Goal: Task Accomplishment & Management: Manage account settings

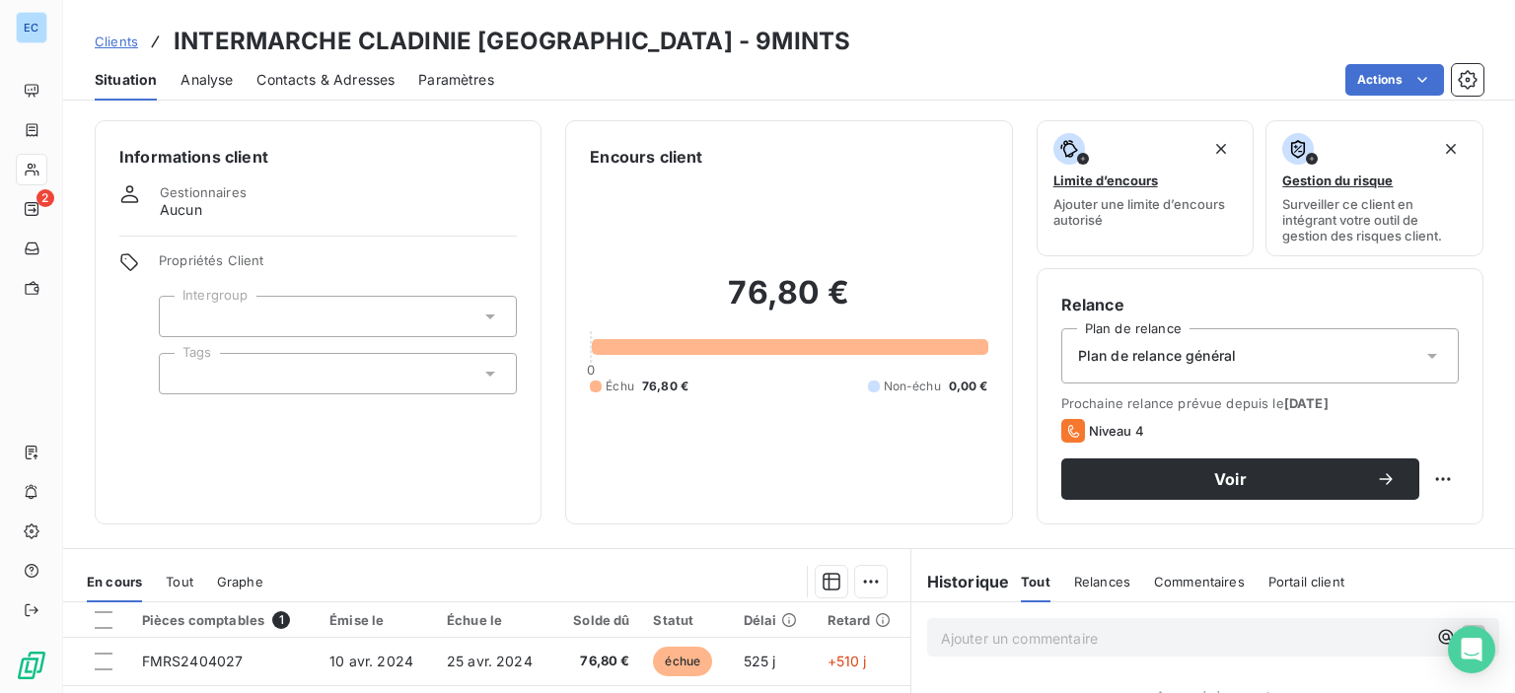
click at [302, 86] on span "Contacts & Adresses" at bounding box center [325, 80] width 138 height 20
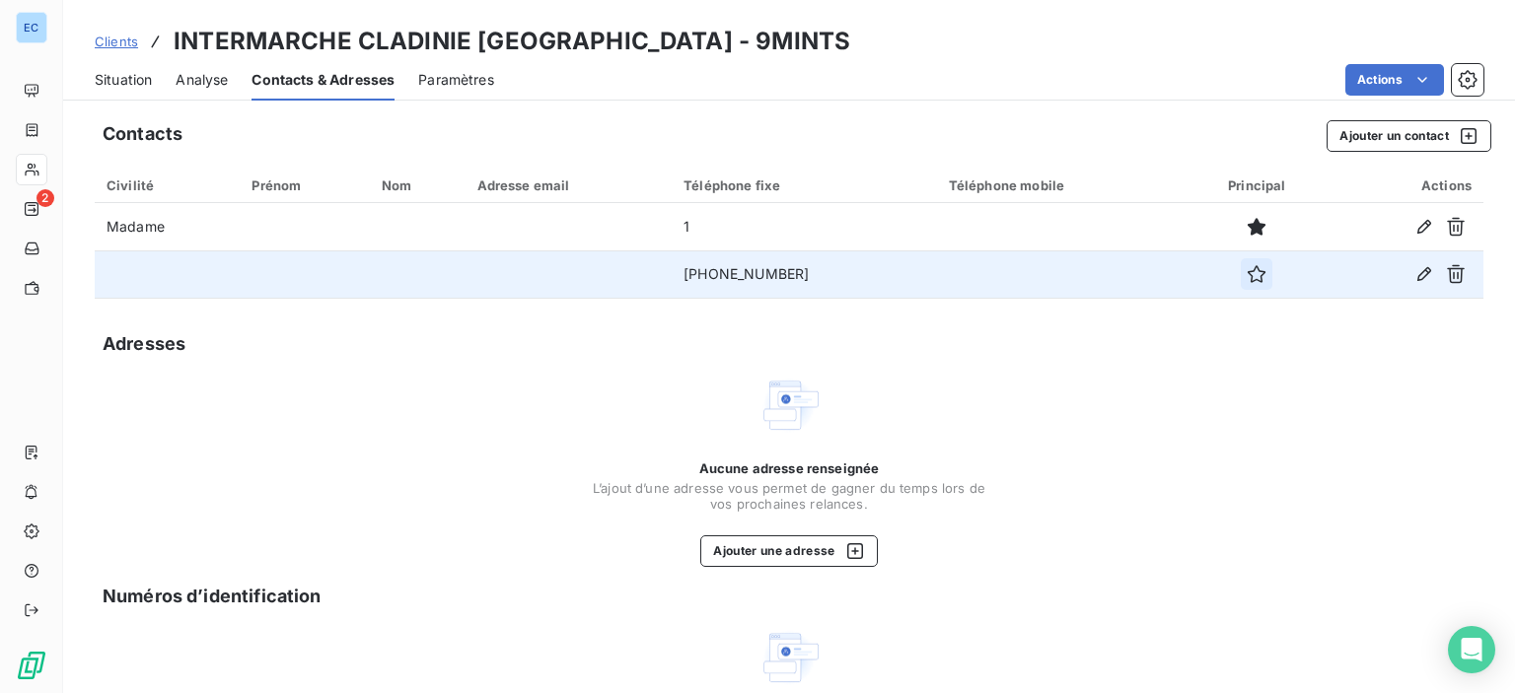
click at [1247, 272] on icon "button" at bounding box center [1257, 274] width 20 height 20
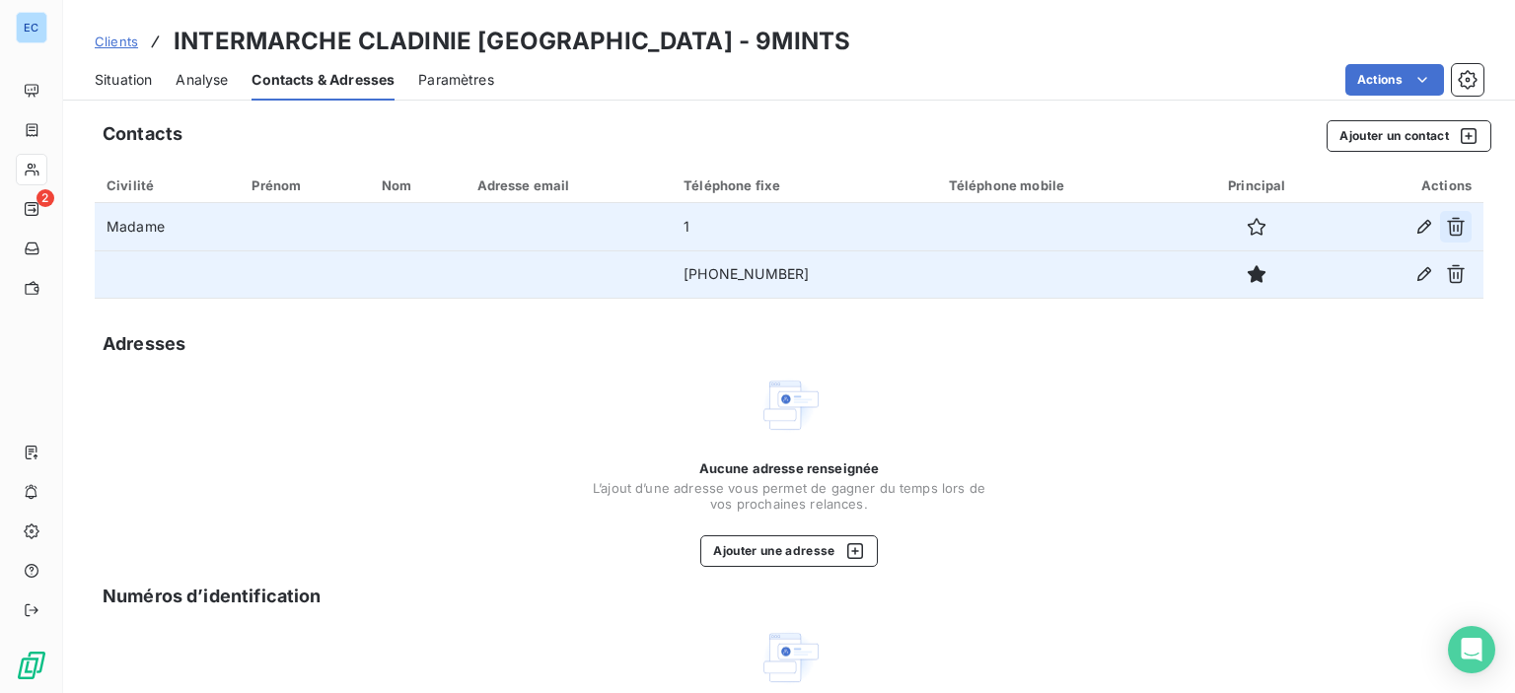
click at [1447, 229] on icon "button" at bounding box center [1456, 227] width 18 height 19
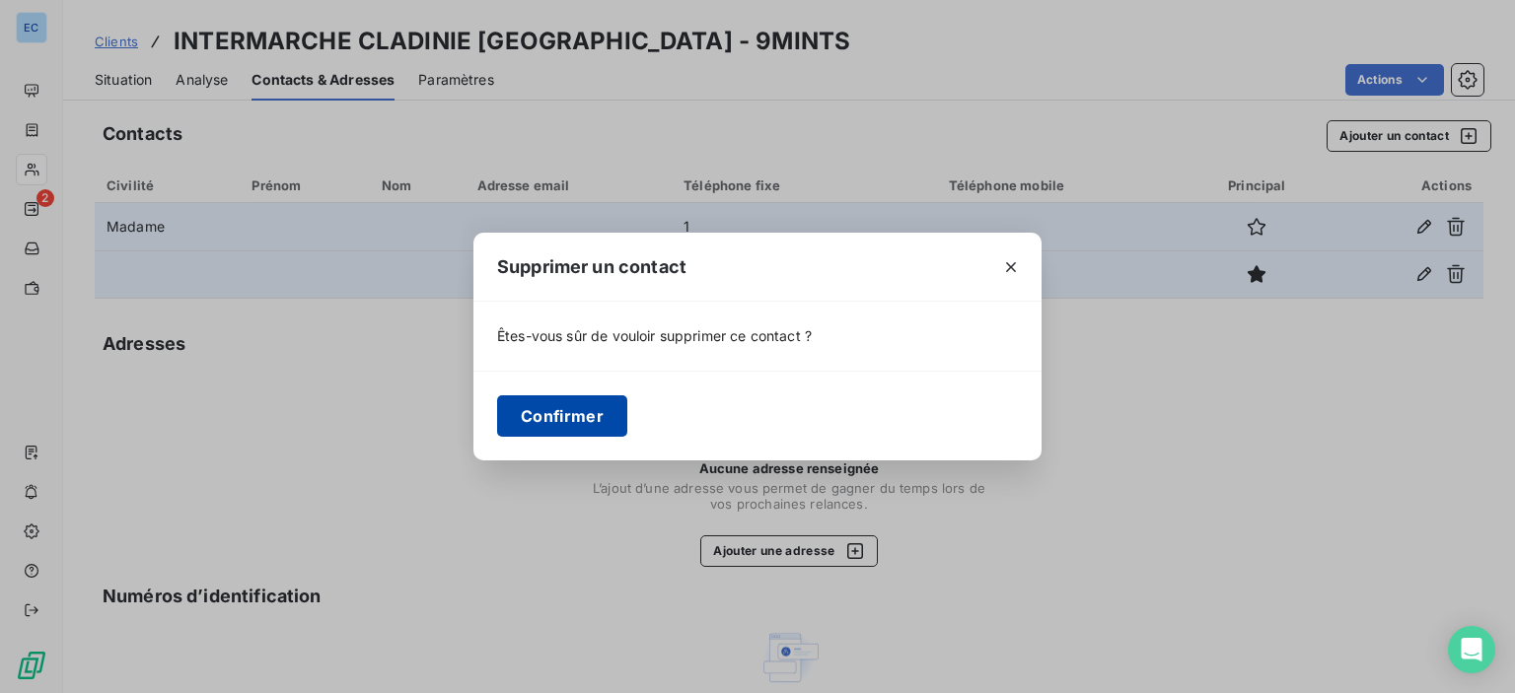
click at [521, 418] on button "Confirmer" at bounding box center [562, 415] width 130 height 41
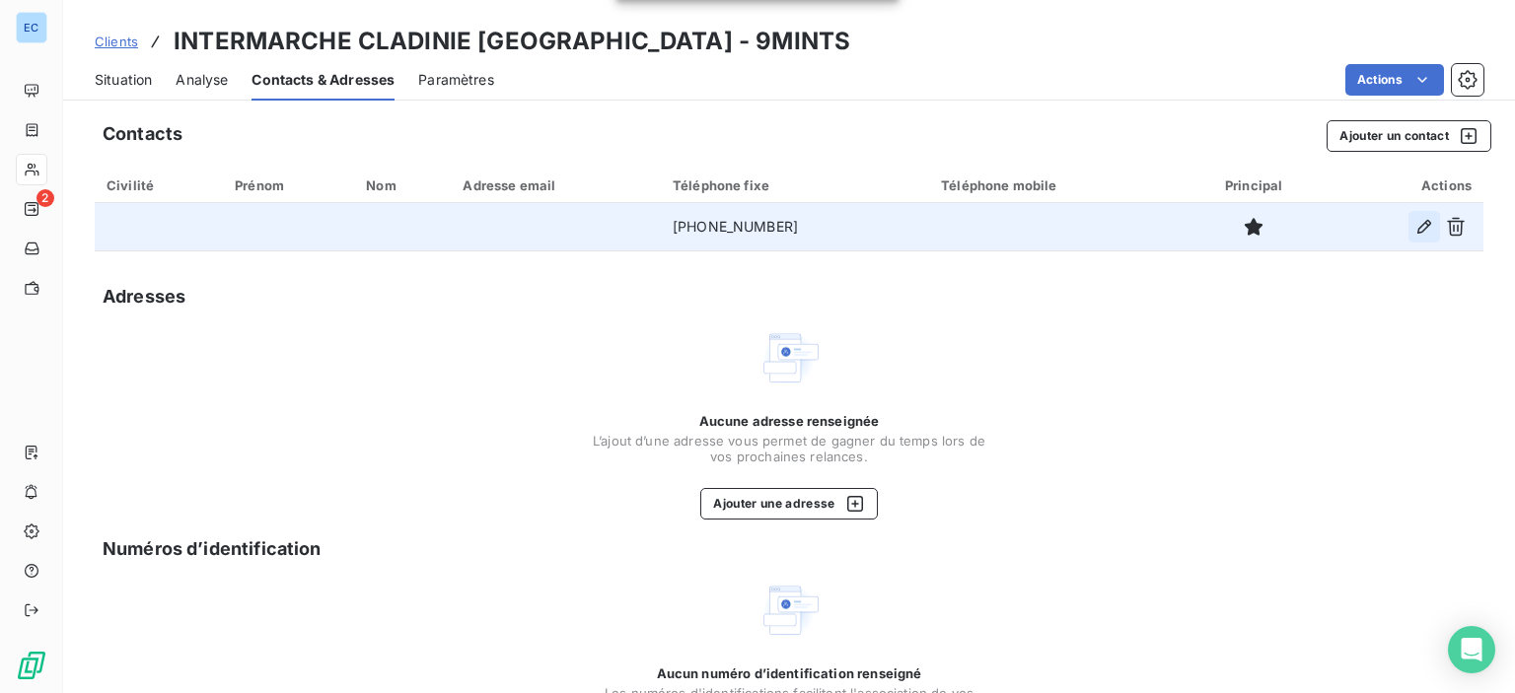
click at [1414, 227] on icon "button" at bounding box center [1424, 227] width 20 height 20
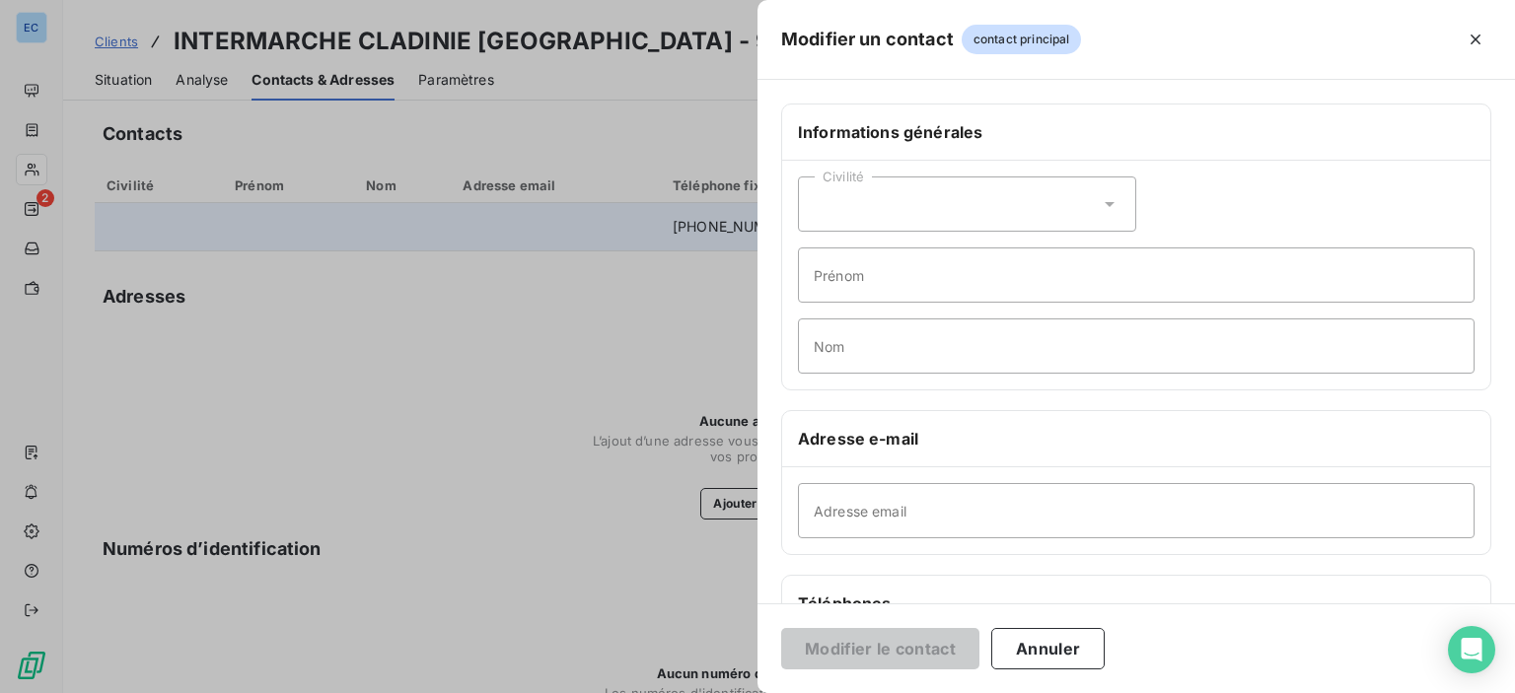
scroll to position [197, 0]
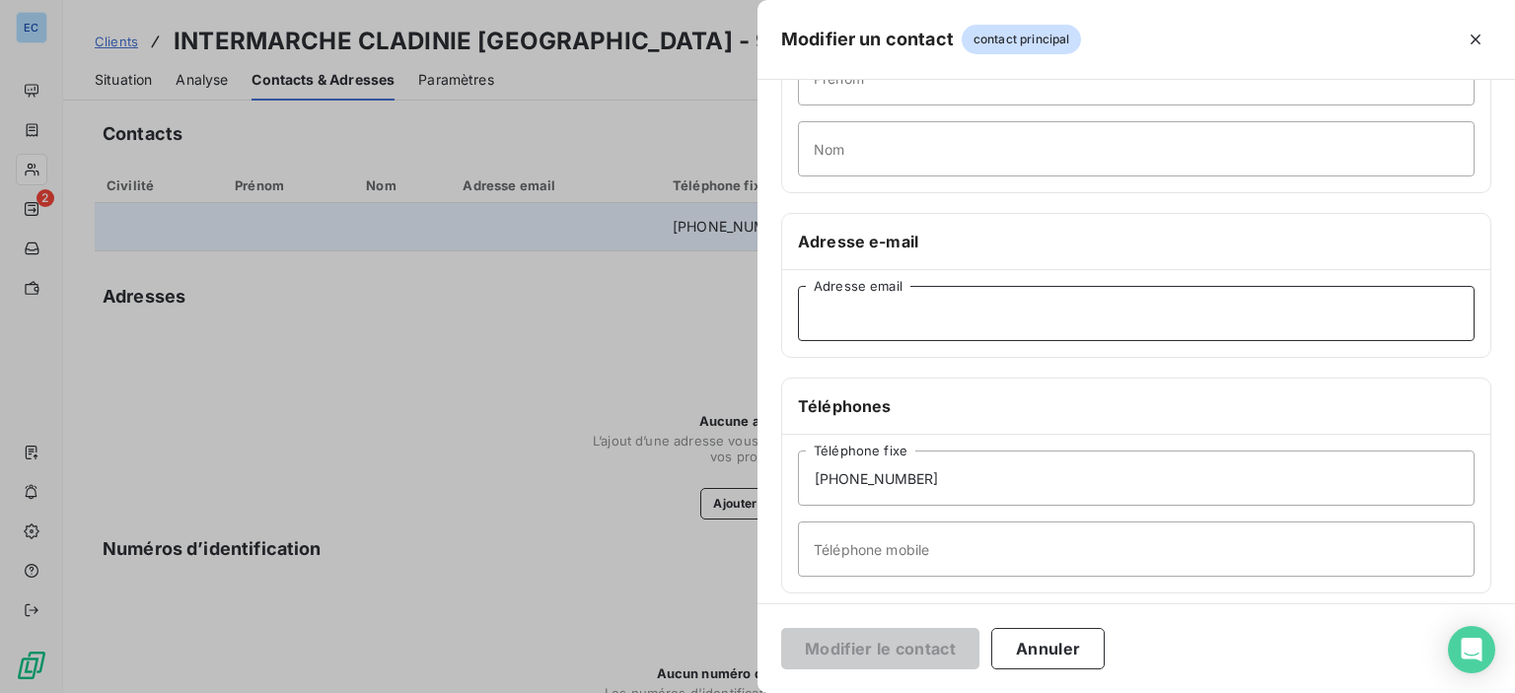
click at [820, 310] on input "Adresse email" at bounding box center [1136, 313] width 677 height 55
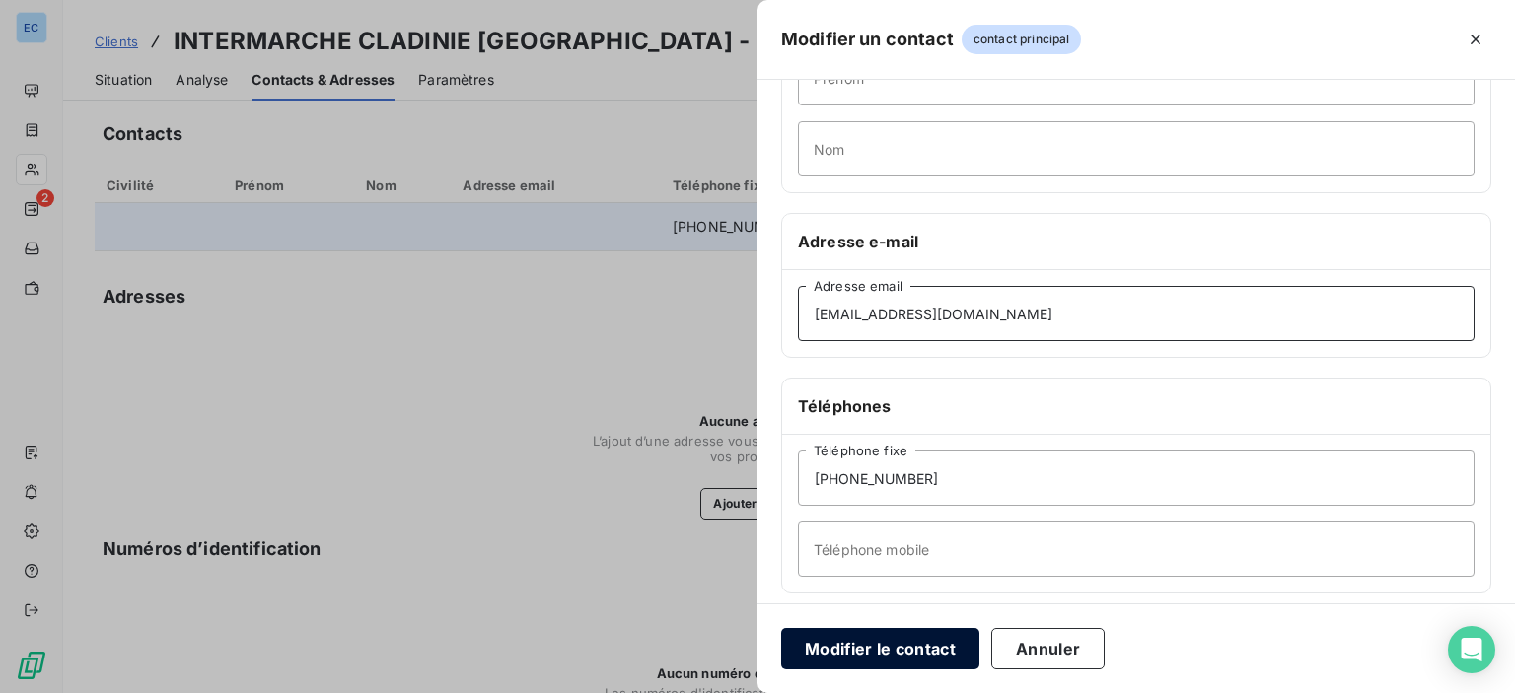
type input "[EMAIL_ADDRESS][DOMAIN_NAME]"
click at [880, 650] on button "Modifier le contact" at bounding box center [880, 648] width 198 height 41
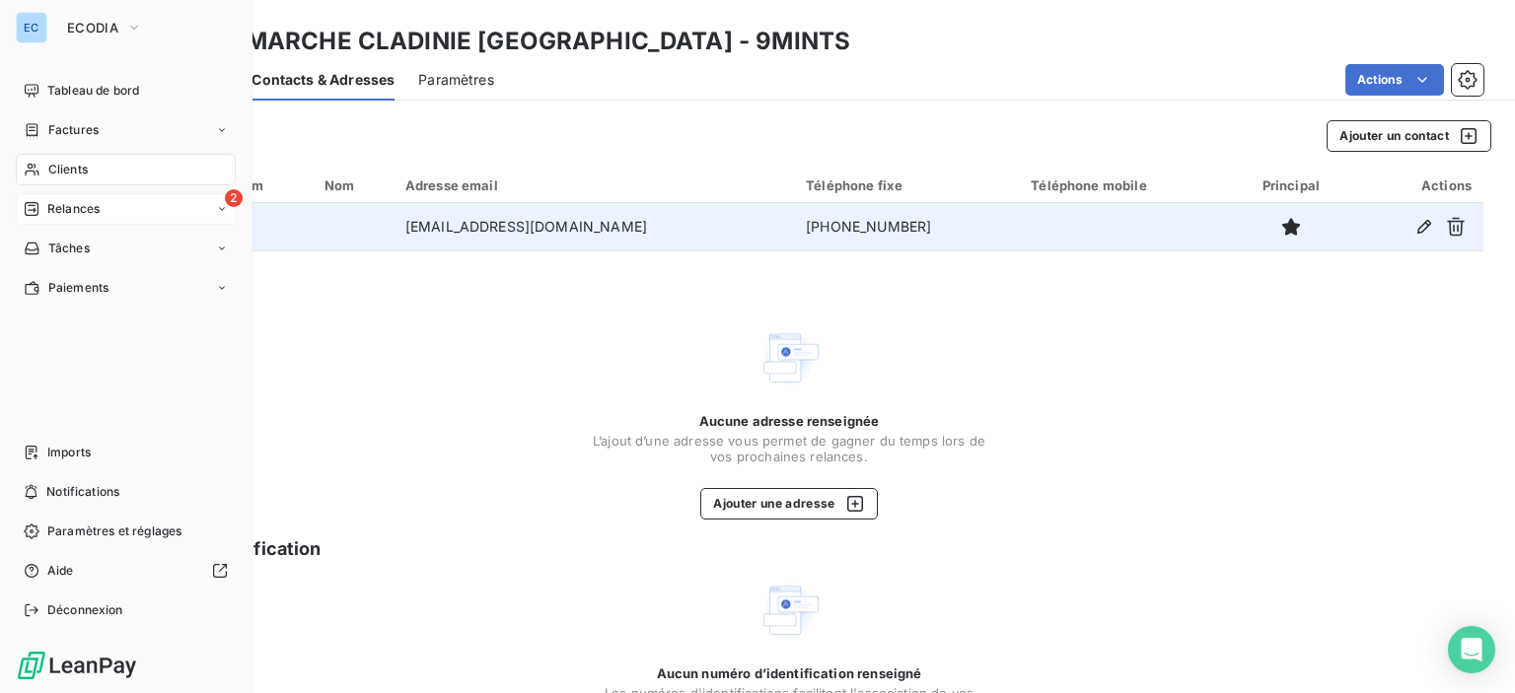
click at [90, 204] on span "Relances" at bounding box center [73, 209] width 52 height 18
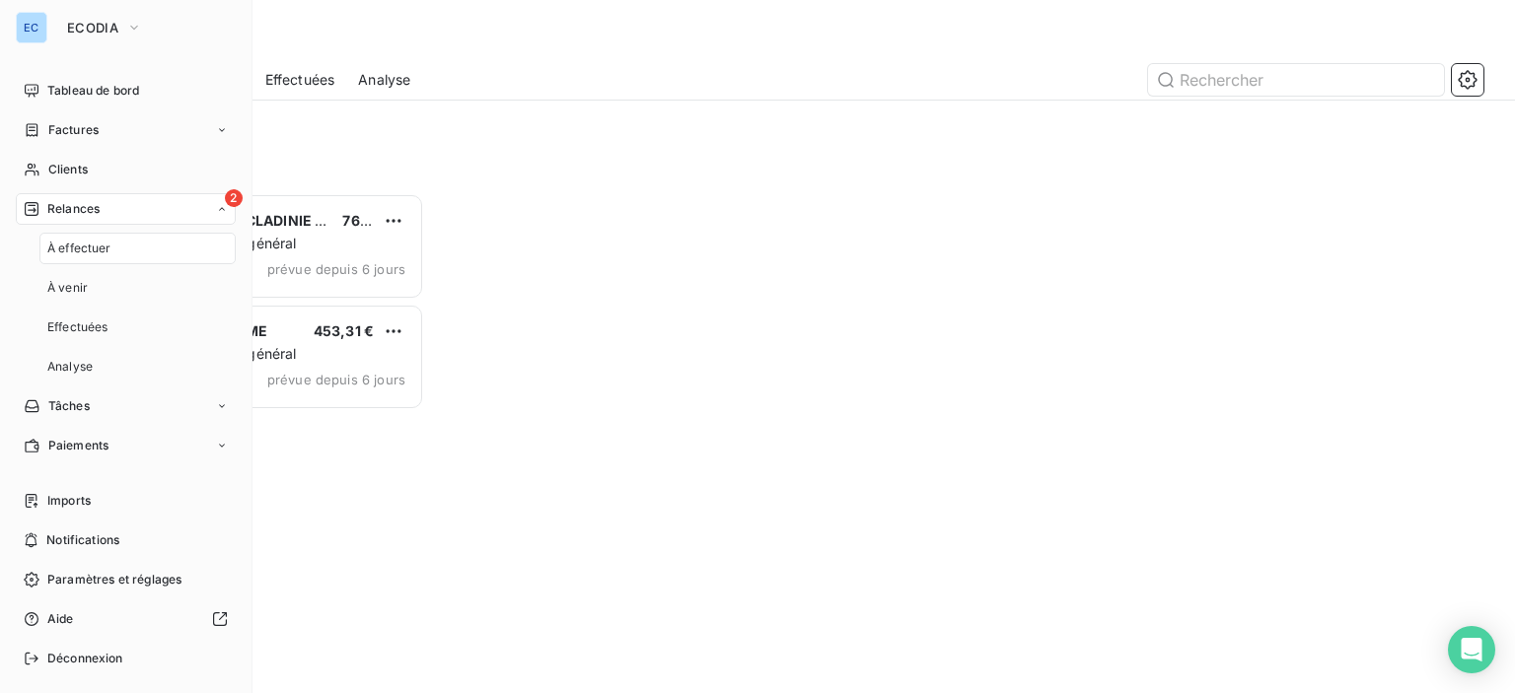
scroll to position [485, 314]
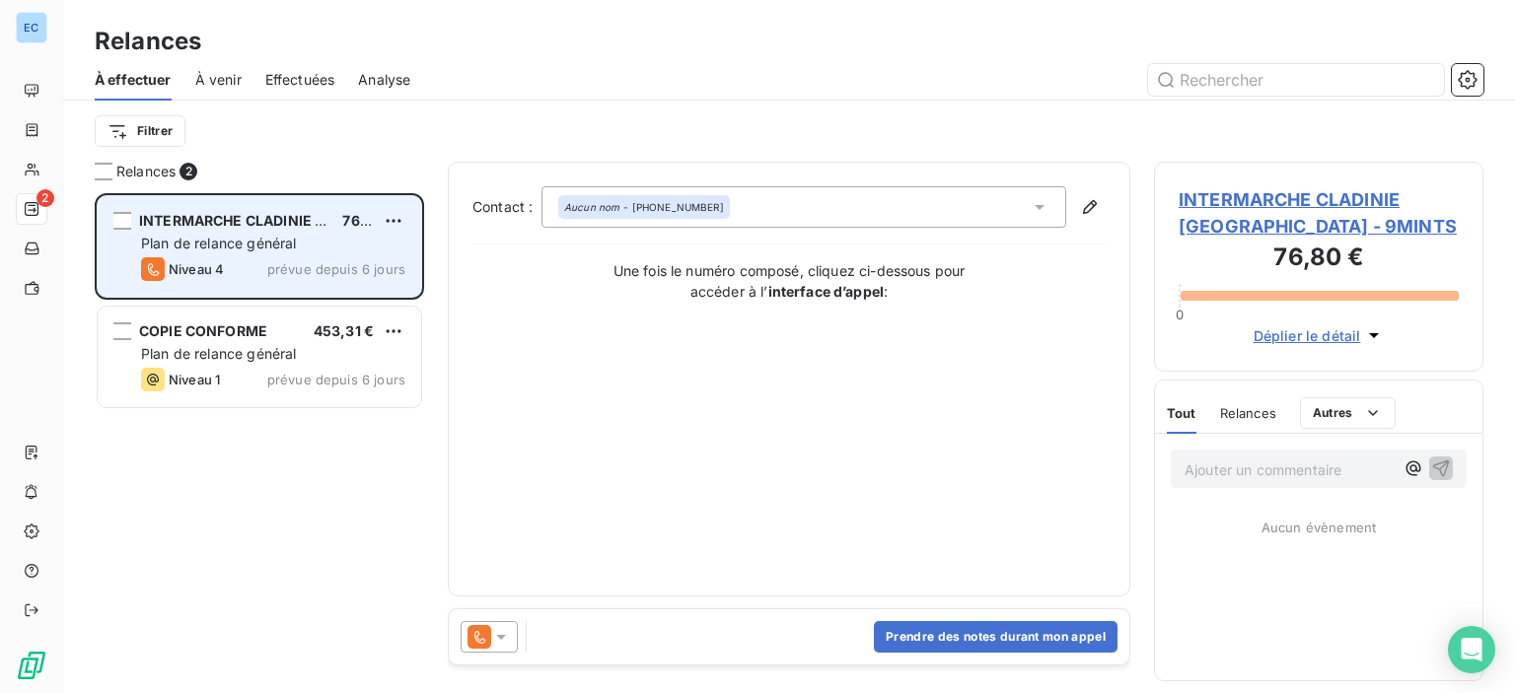
click at [304, 238] on div "Plan de relance général" at bounding box center [273, 244] width 264 height 20
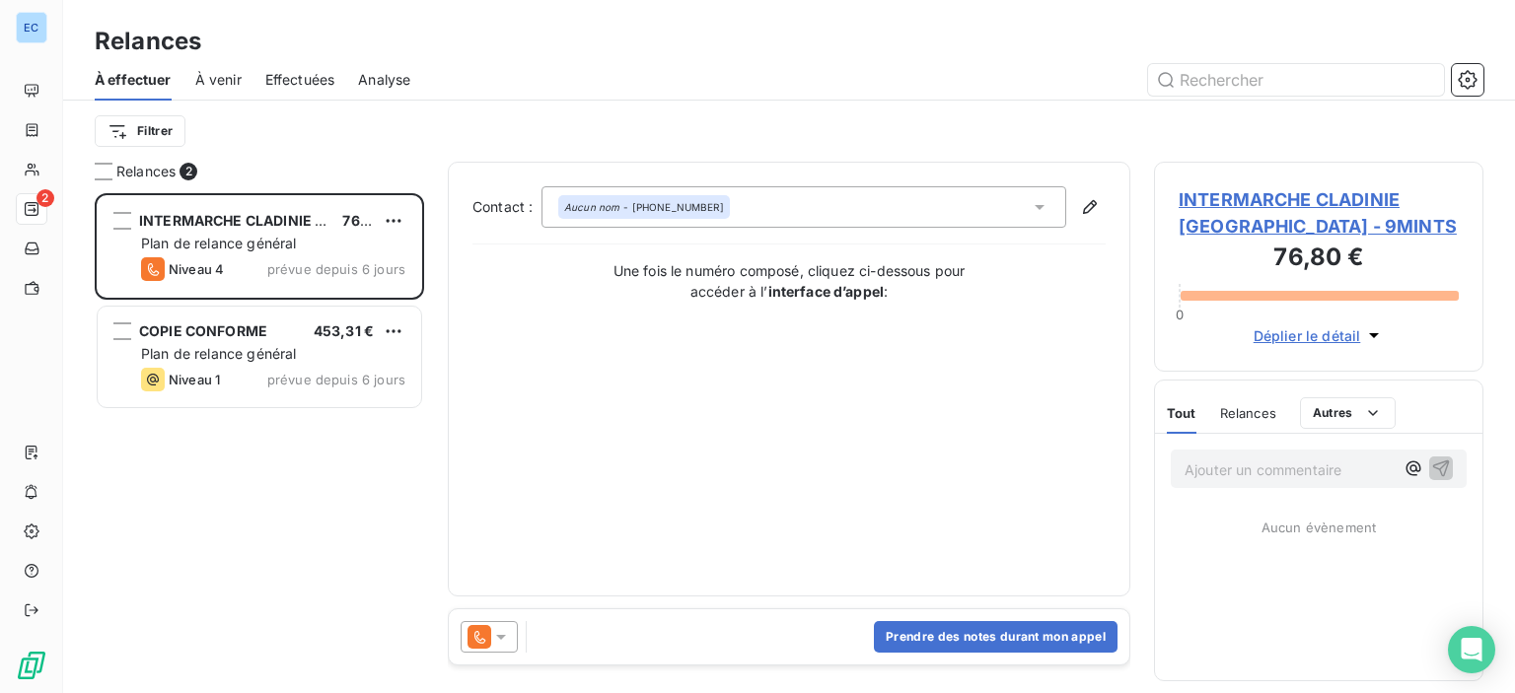
click at [576, 213] on em "Aucun nom" at bounding box center [591, 207] width 55 height 14
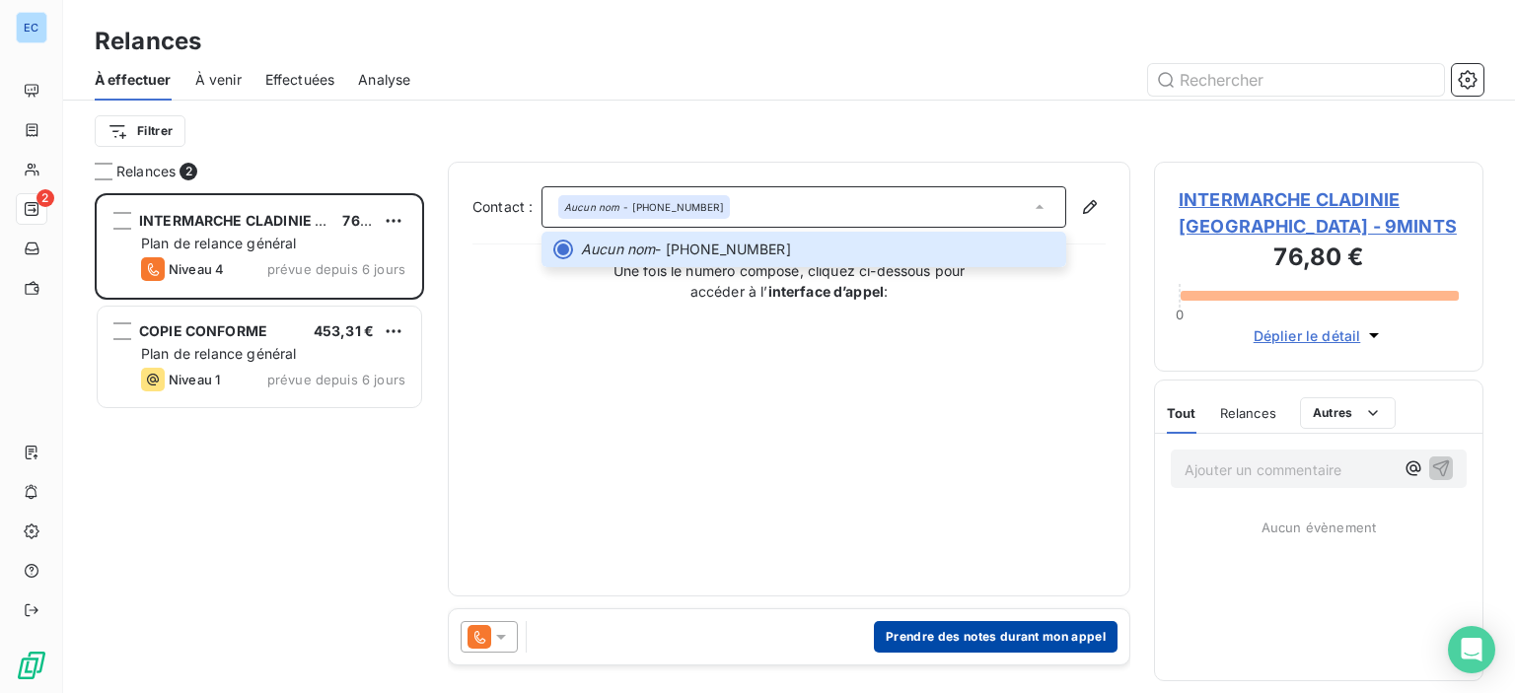
click at [967, 640] on button "Prendre des notes durant mon appel" at bounding box center [996, 637] width 244 height 32
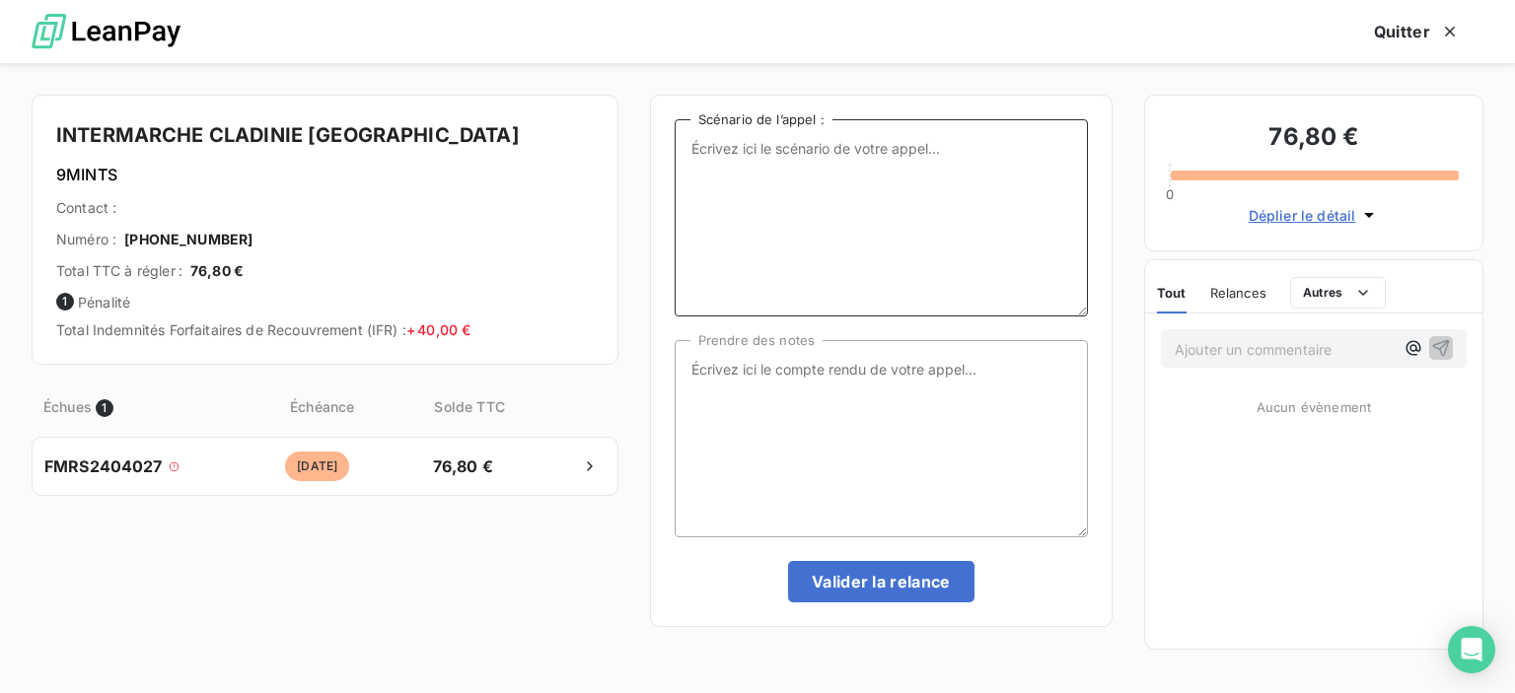
click at [730, 168] on textarea "Scénario de l’appel :" at bounding box center [881, 217] width 413 height 197
type textarea "1 facture de 2024 impayée."
click at [749, 341] on textarea "Prendre des notes" at bounding box center [881, 438] width 413 height 197
click at [777, 371] on textarea "suite appel tel de ce jour le service comptable n'avait pas la facture *- renoi" at bounding box center [881, 438] width 413 height 197
click at [832, 386] on textarea "suite appel tél de ce jour le service comptable n'avait pas la facture *- renoi" at bounding box center [881, 438] width 413 height 197
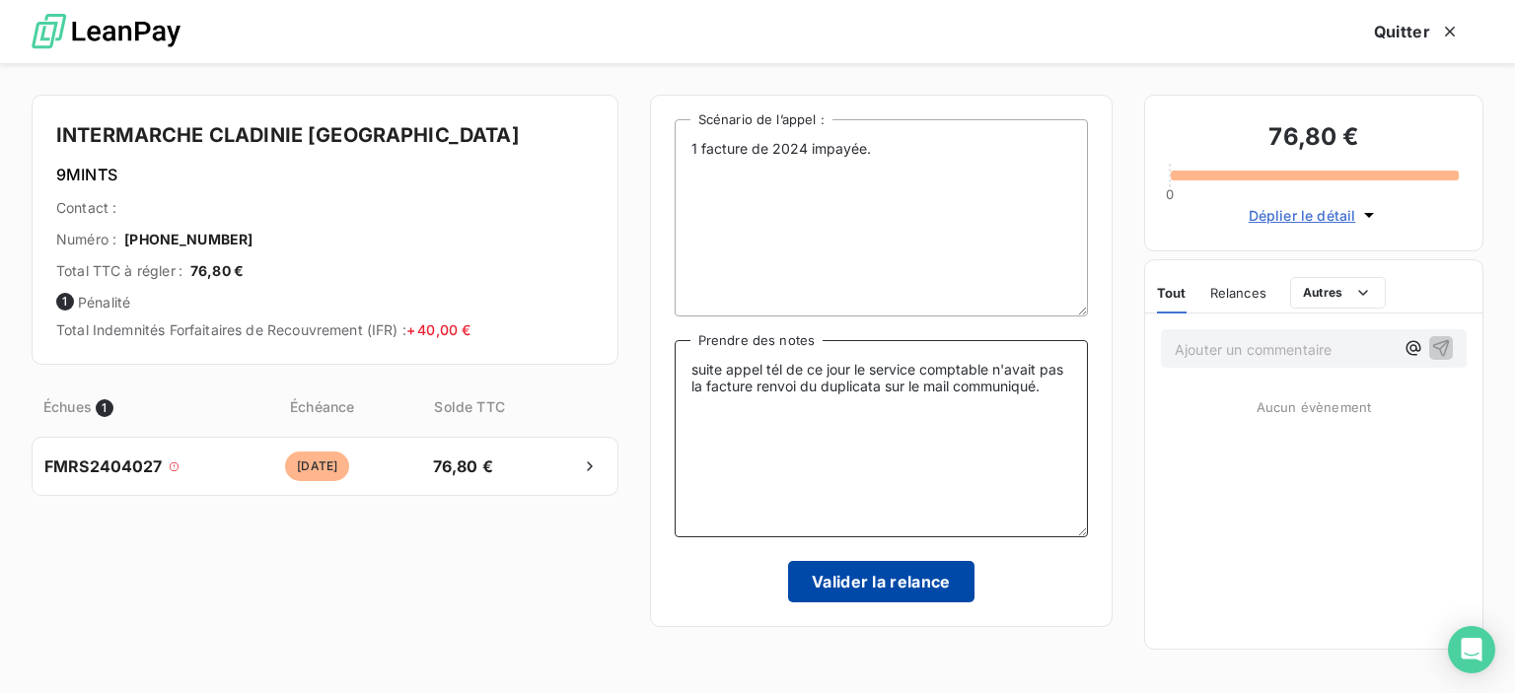
type textarea "suite appel tél de ce jour le service comptable n'avait pas la facture renvoi d…"
click at [899, 588] on button "Valider la relance" at bounding box center [881, 581] width 186 height 41
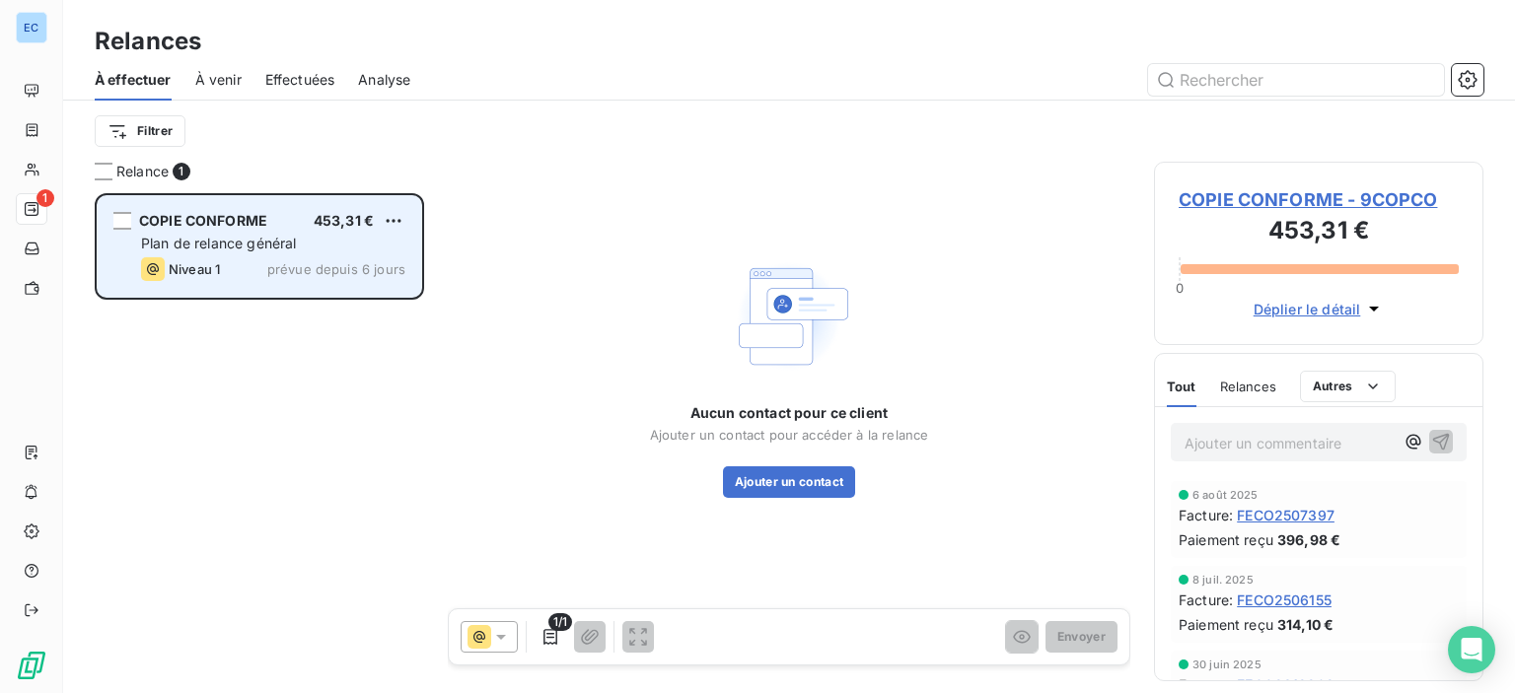
click at [244, 216] on span "COPIE CONFORME" at bounding box center [203, 220] width 128 height 17
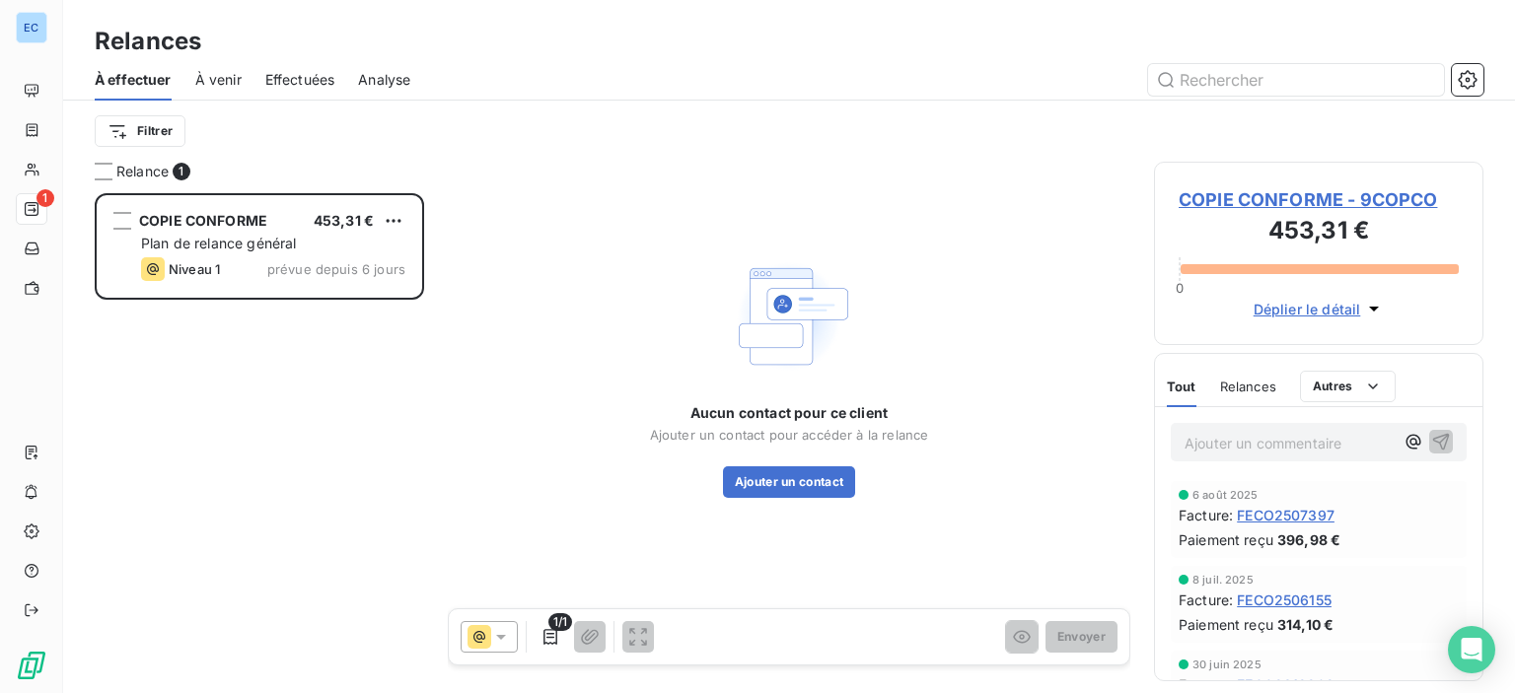
click at [1272, 197] on span "COPIE CONFORME - 9COPCO" at bounding box center [1318, 199] width 280 height 27
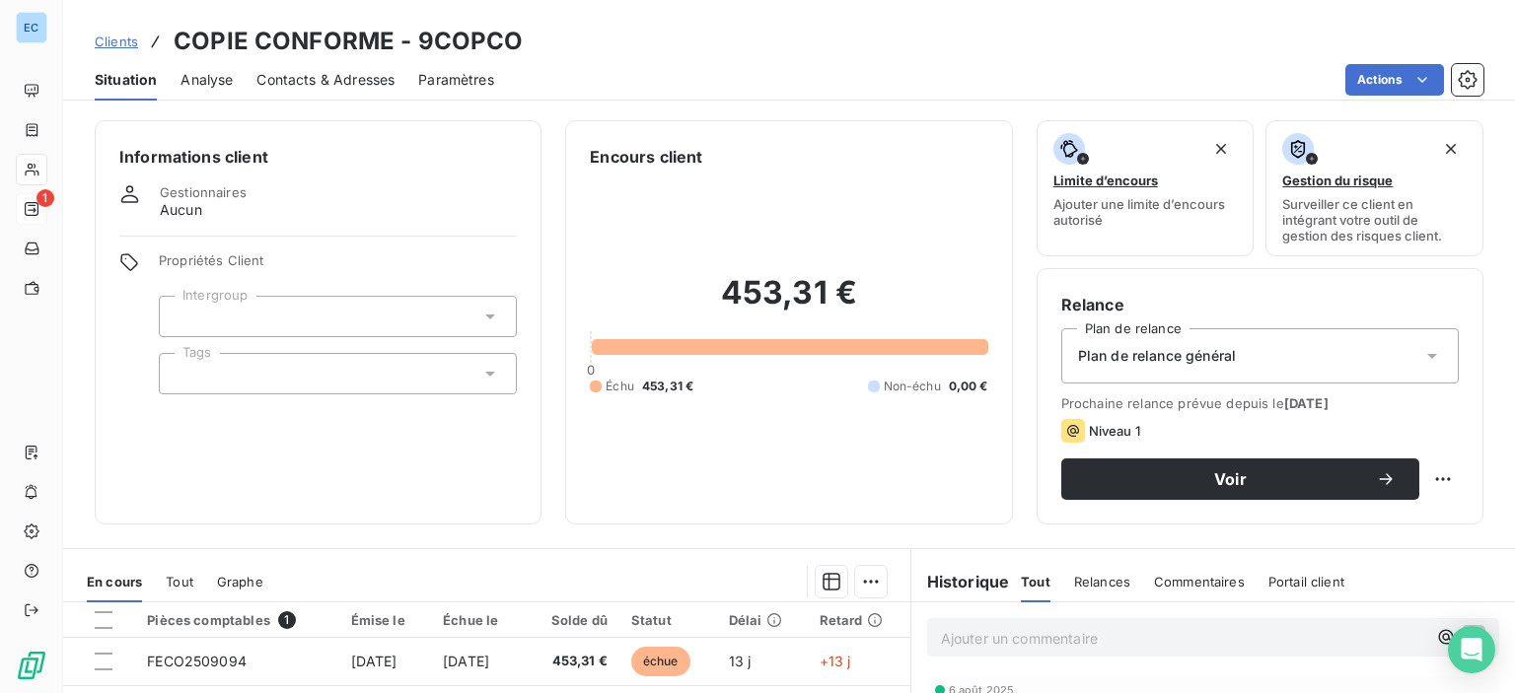
click at [272, 78] on span "Contacts & Adresses" at bounding box center [325, 80] width 138 height 20
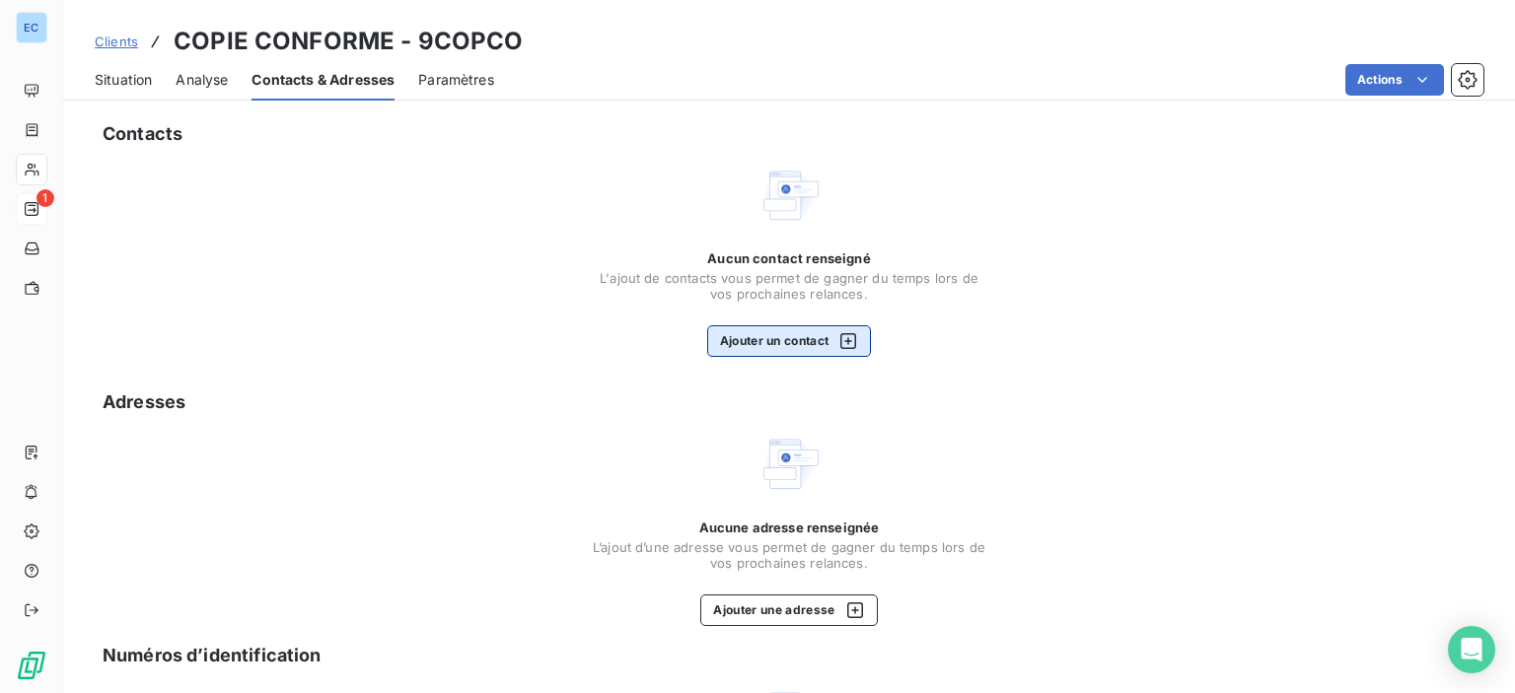
click at [723, 350] on button "Ajouter un contact" at bounding box center [789, 341] width 165 height 32
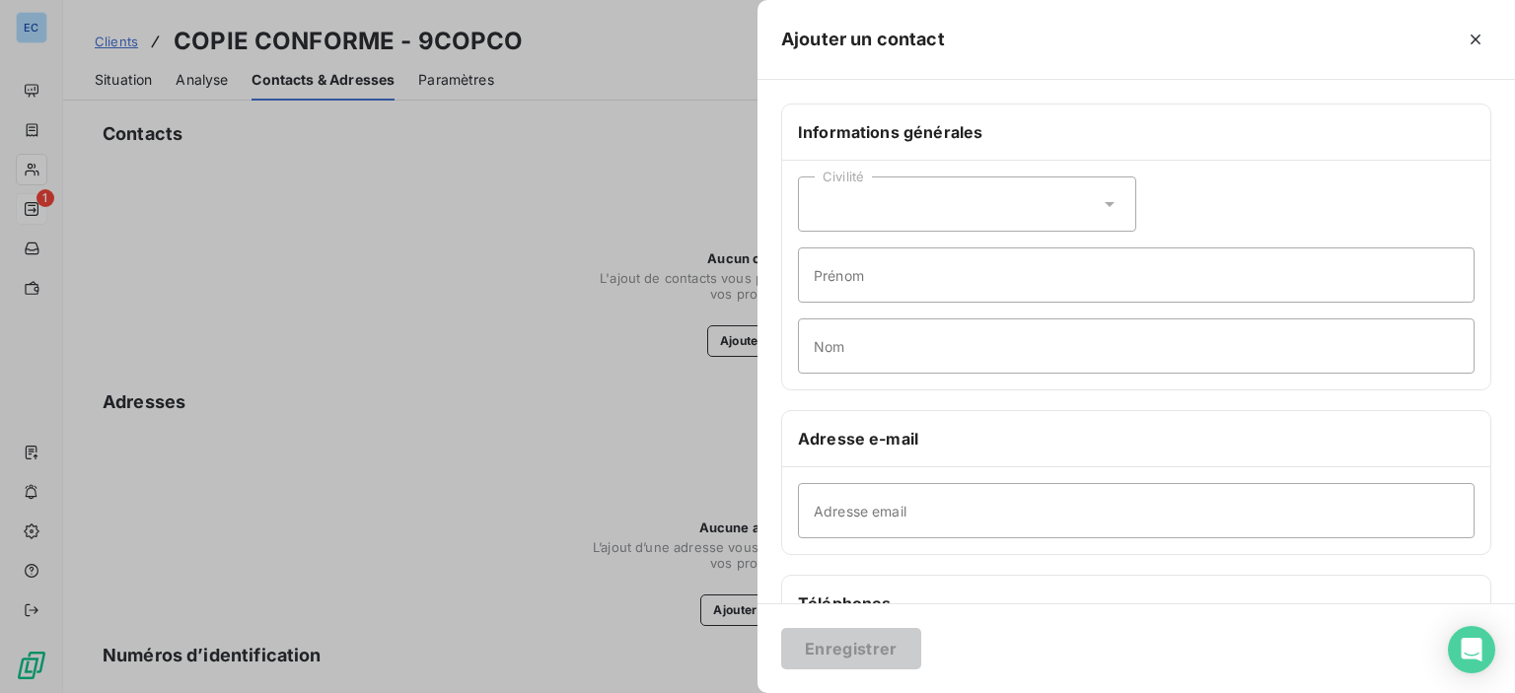
scroll to position [197, 0]
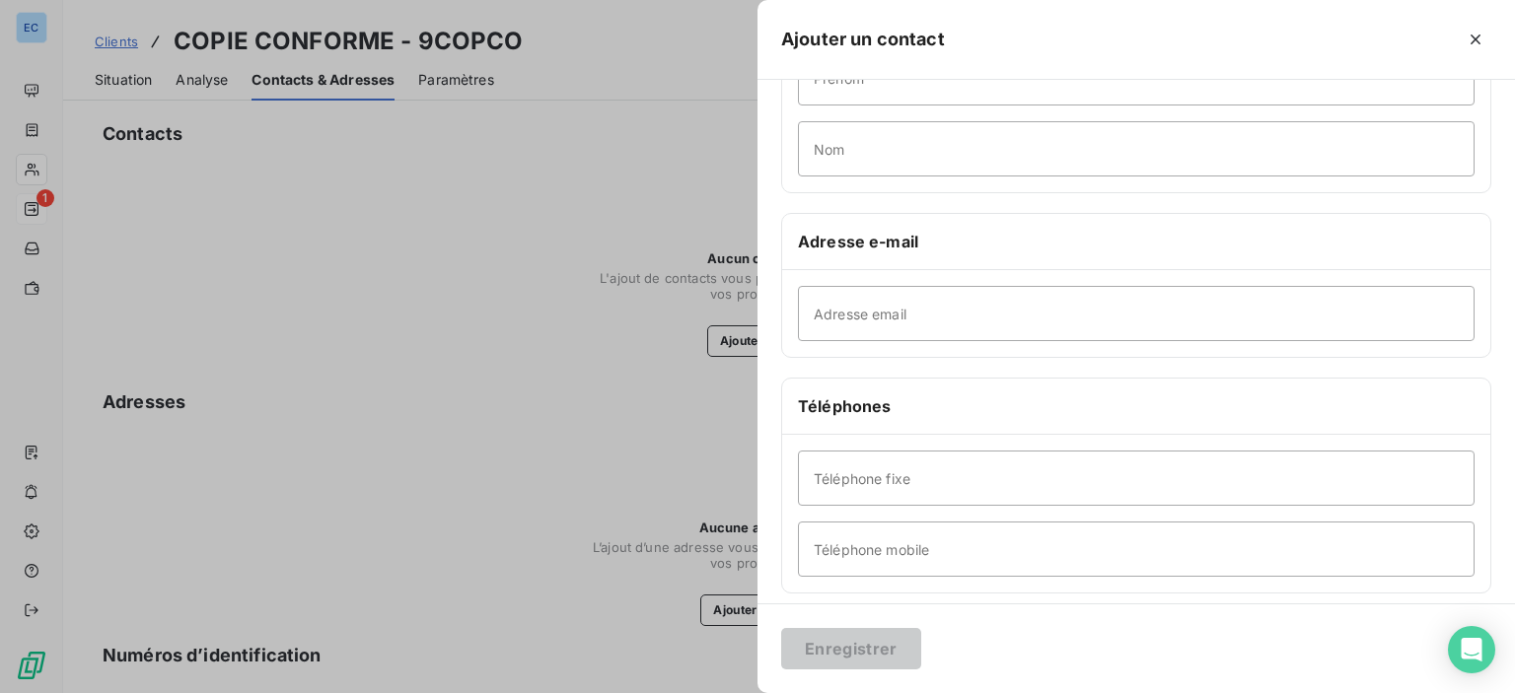
click at [467, 188] on div at bounding box center [757, 346] width 1515 height 693
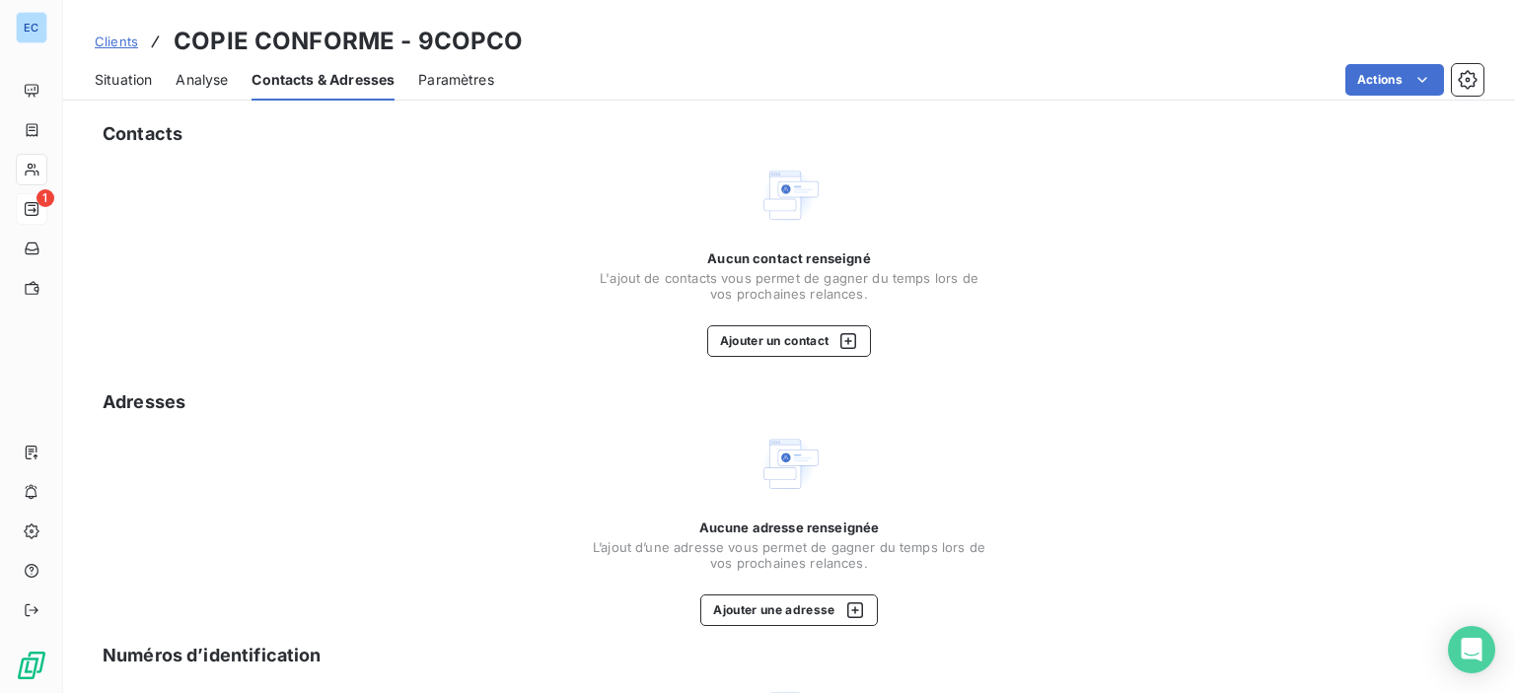
click at [333, 89] on span "Contacts & Adresses" at bounding box center [322, 80] width 143 height 20
click at [753, 338] on button "Ajouter un contact" at bounding box center [789, 341] width 165 height 32
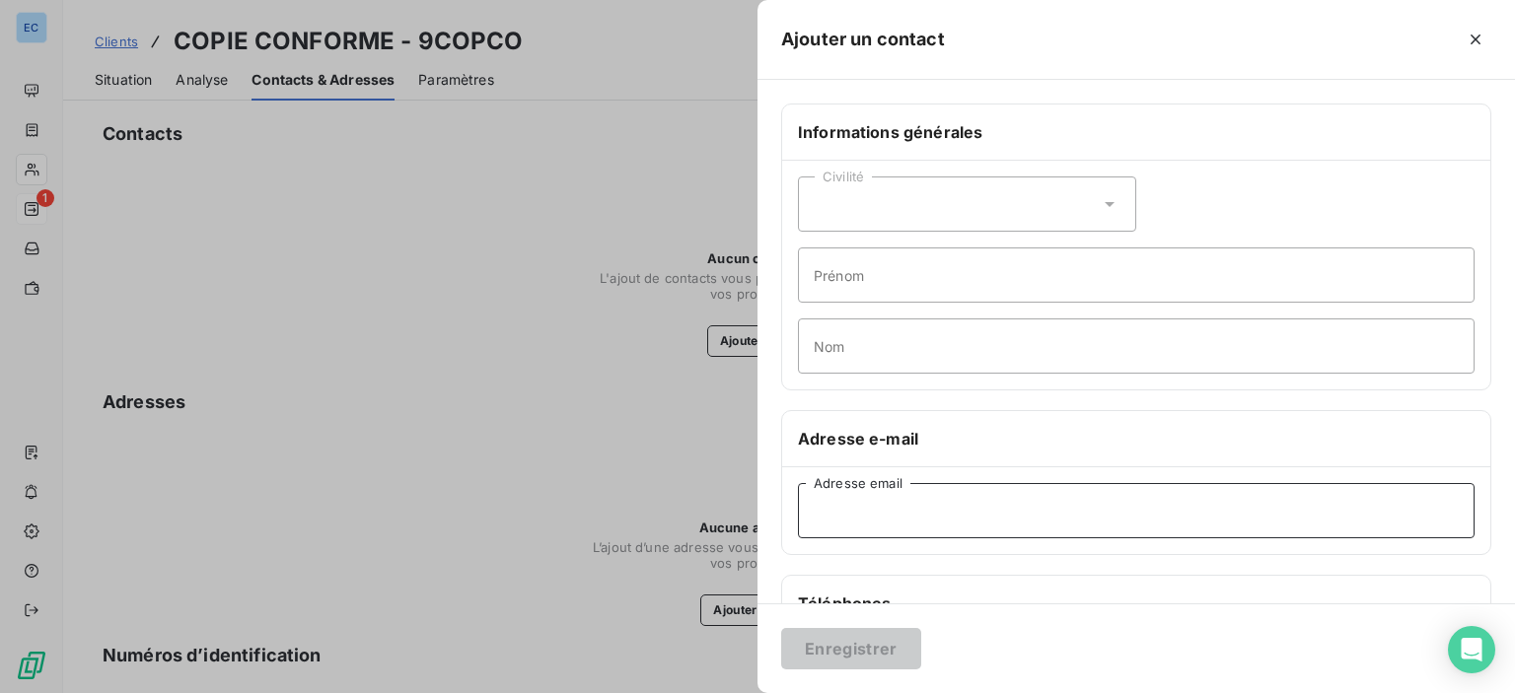
click at [848, 500] on input "Adresse email" at bounding box center [1136, 510] width 677 height 55
paste input "[EMAIL_ADDRESS][DOMAIN_NAME]"
type input "[EMAIL_ADDRESS][DOMAIN_NAME]"
click at [889, 657] on button "Enregistrer" at bounding box center [851, 648] width 140 height 41
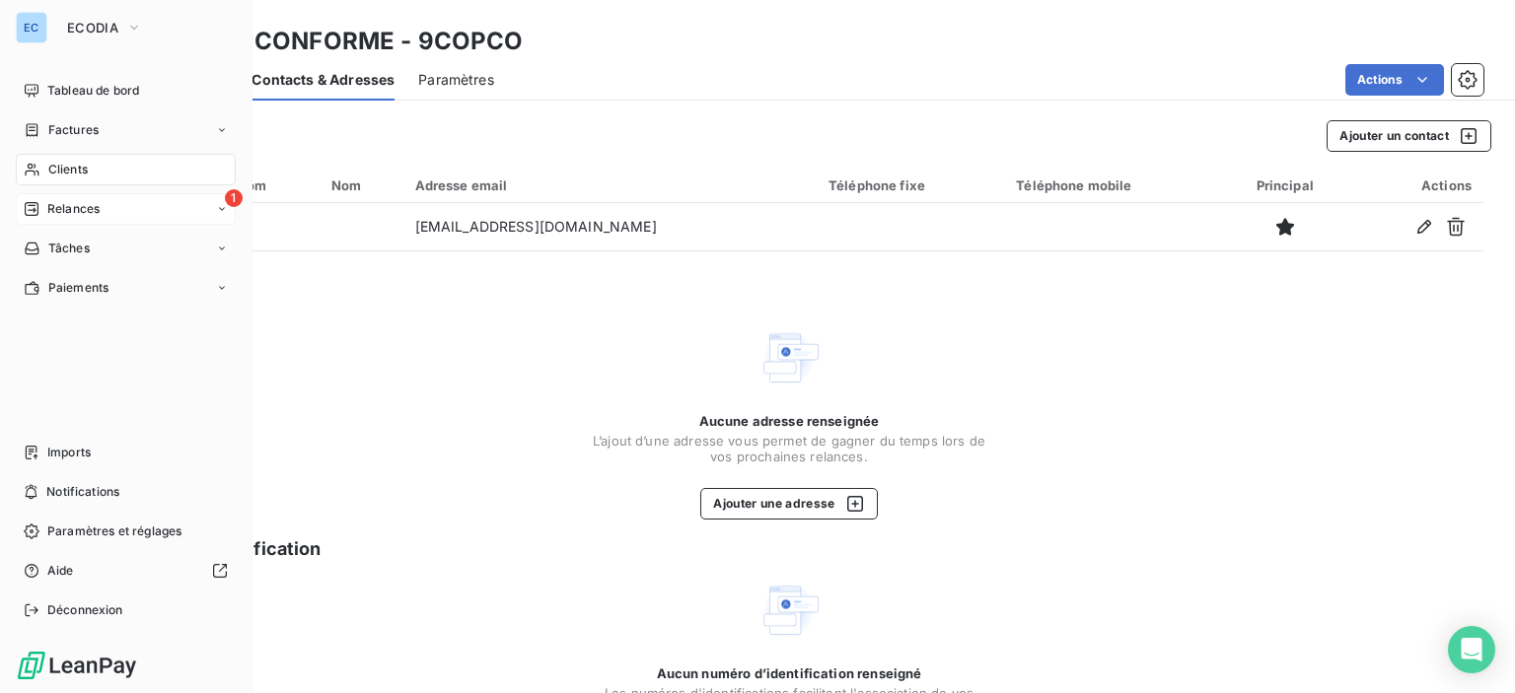
click at [107, 208] on div "1 Relances" at bounding box center [126, 209] width 220 height 32
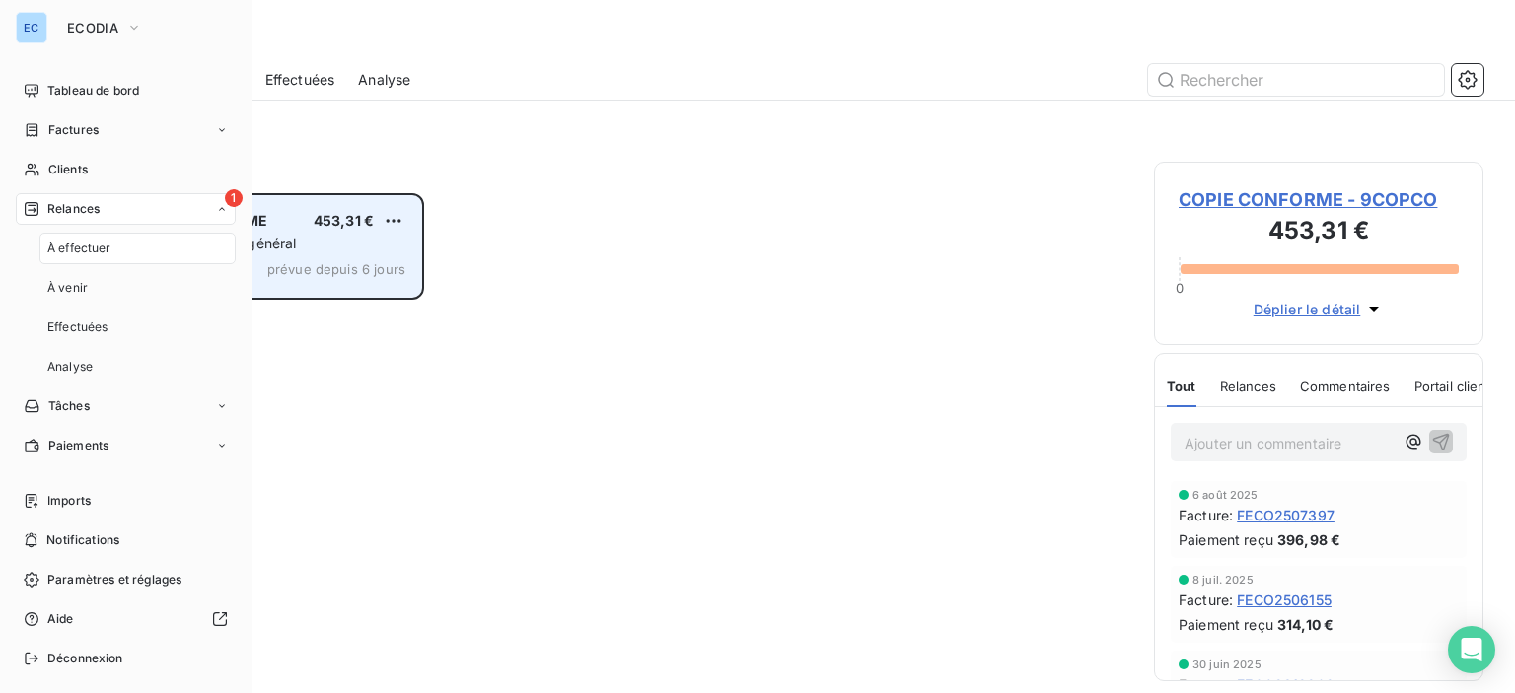
scroll to position [485, 314]
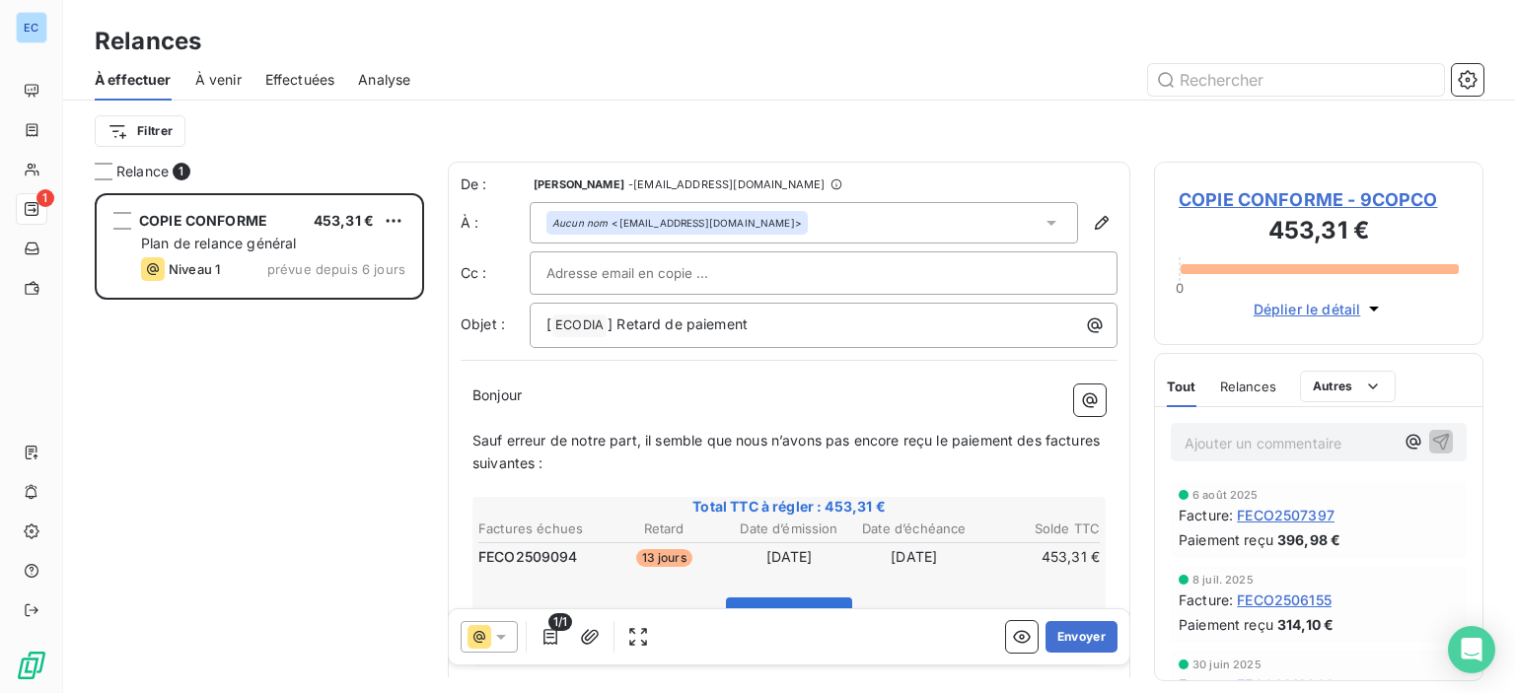
click at [718, 224] on div "Aucun nom <[EMAIL_ADDRESS][DOMAIN_NAME]>" at bounding box center [677, 223] width 250 height 14
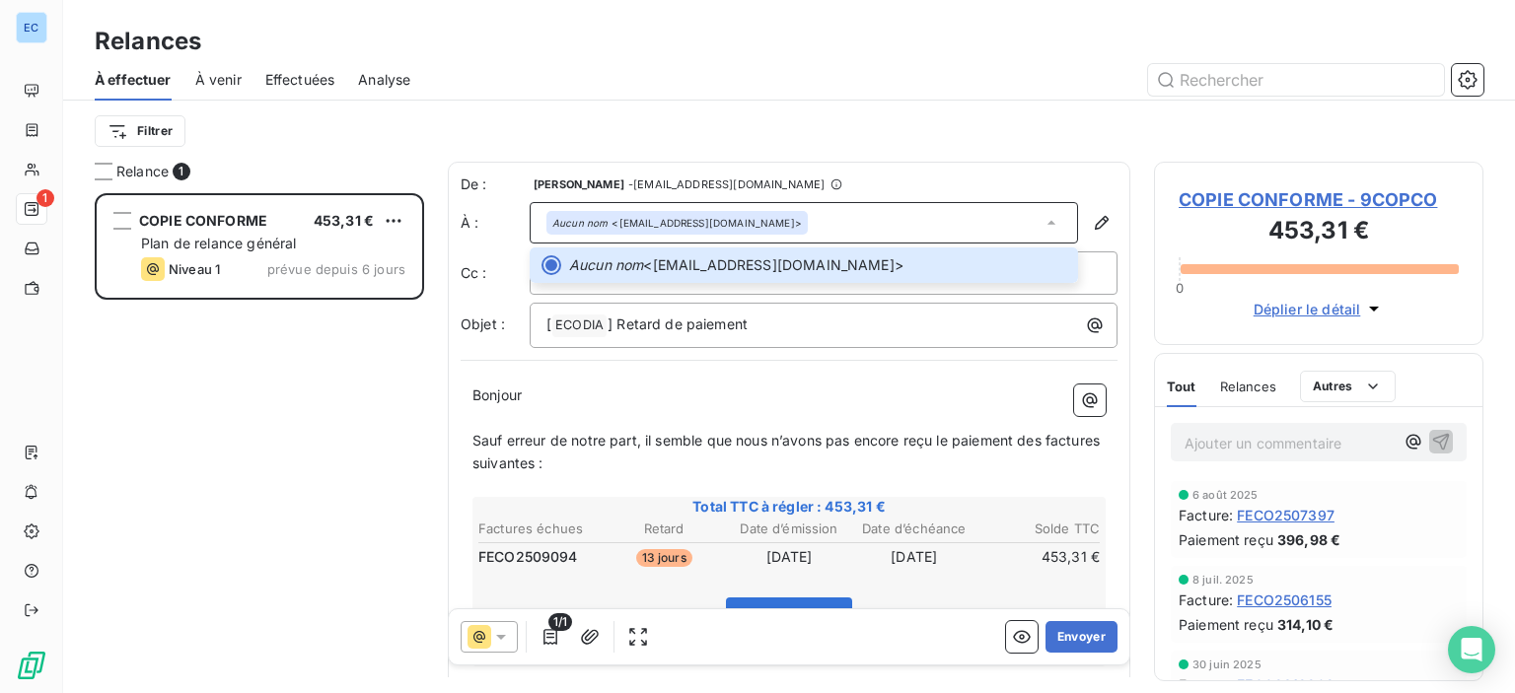
click at [595, 224] on em "Aucun nom" at bounding box center [579, 223] width 55 height 14
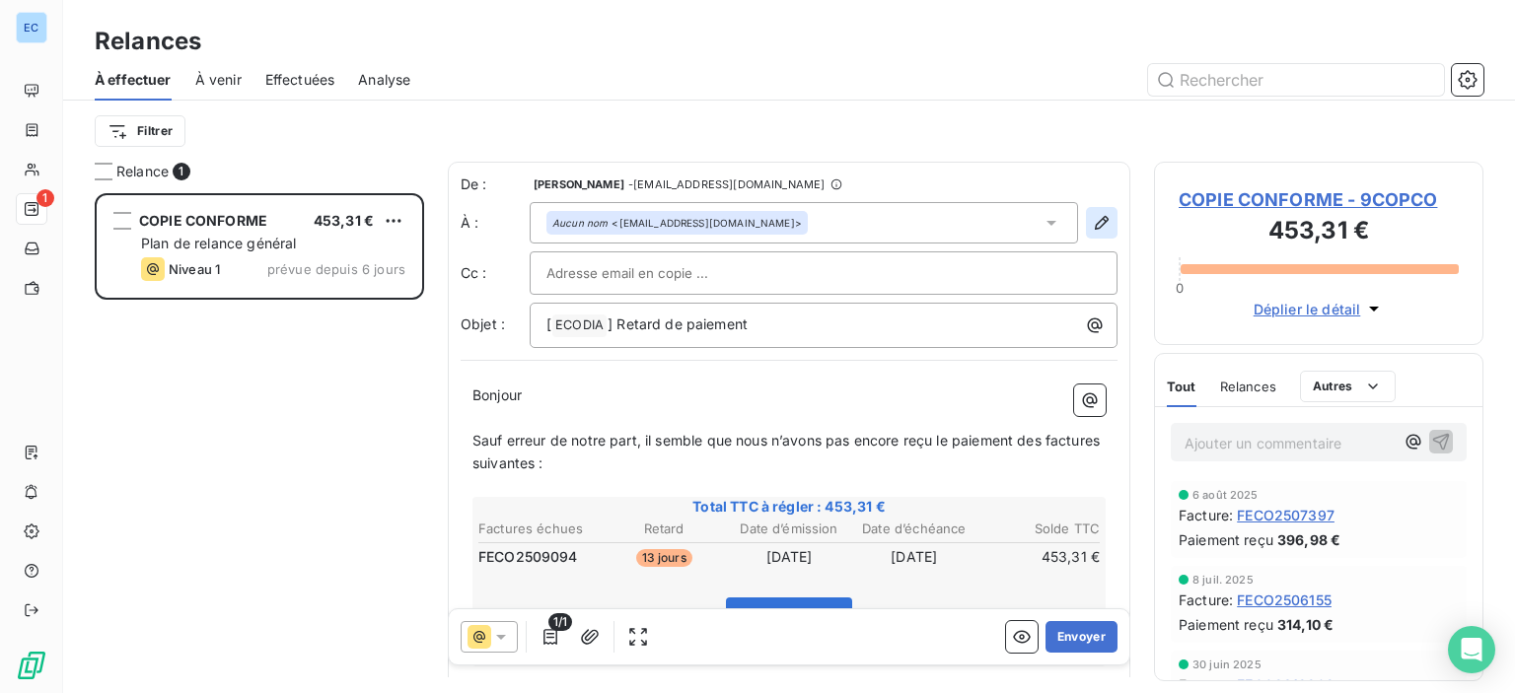
click at [1092, 221] on icon "button" at bounding box center [1102, 223] width 20 height 20
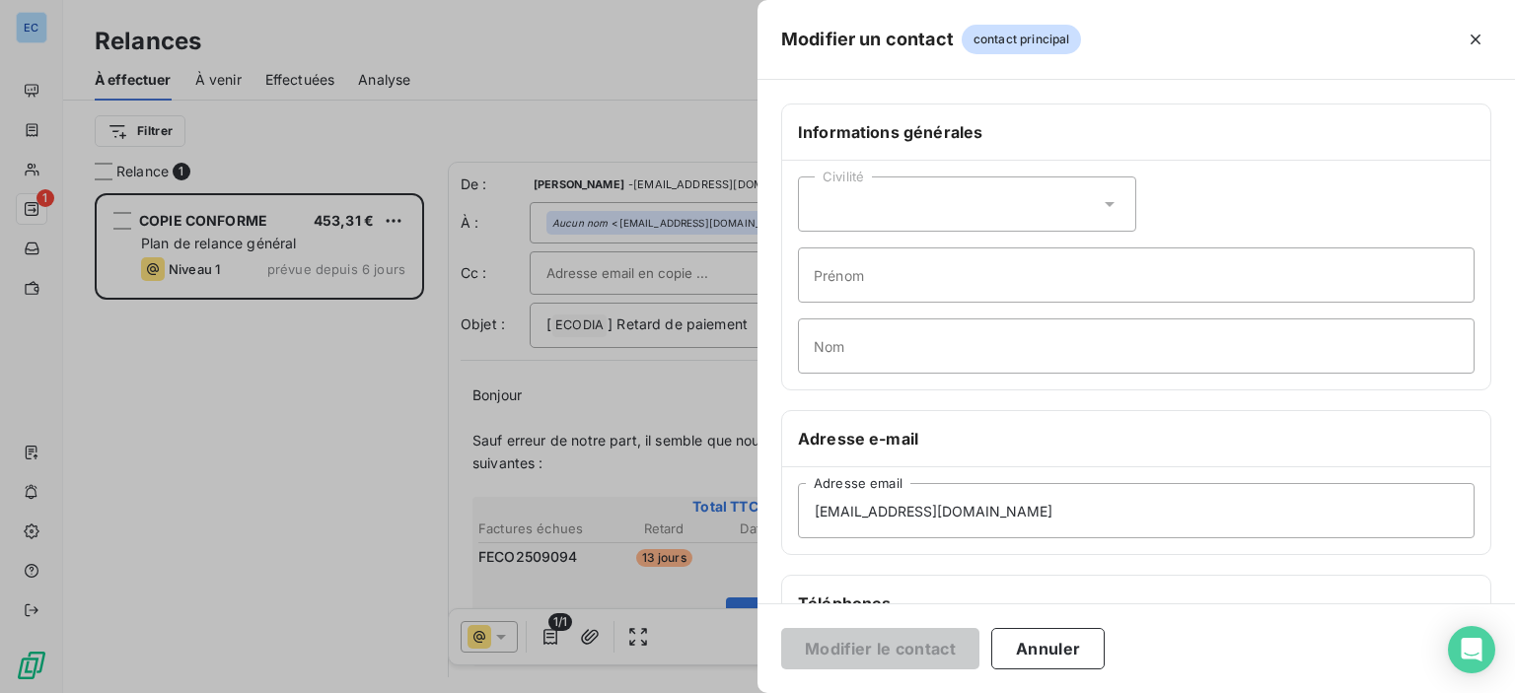
click at [988, 565] on div "Informations générales Civilité Prénom Nom Adresse e-mail [EMAIL_ADDRESS][DOMAI…" at bounding box center [1135, 542] width 757 height 876
click at [1047, 654] on button "Annuler" at bounding box center [1047, 648] width 113 height 41
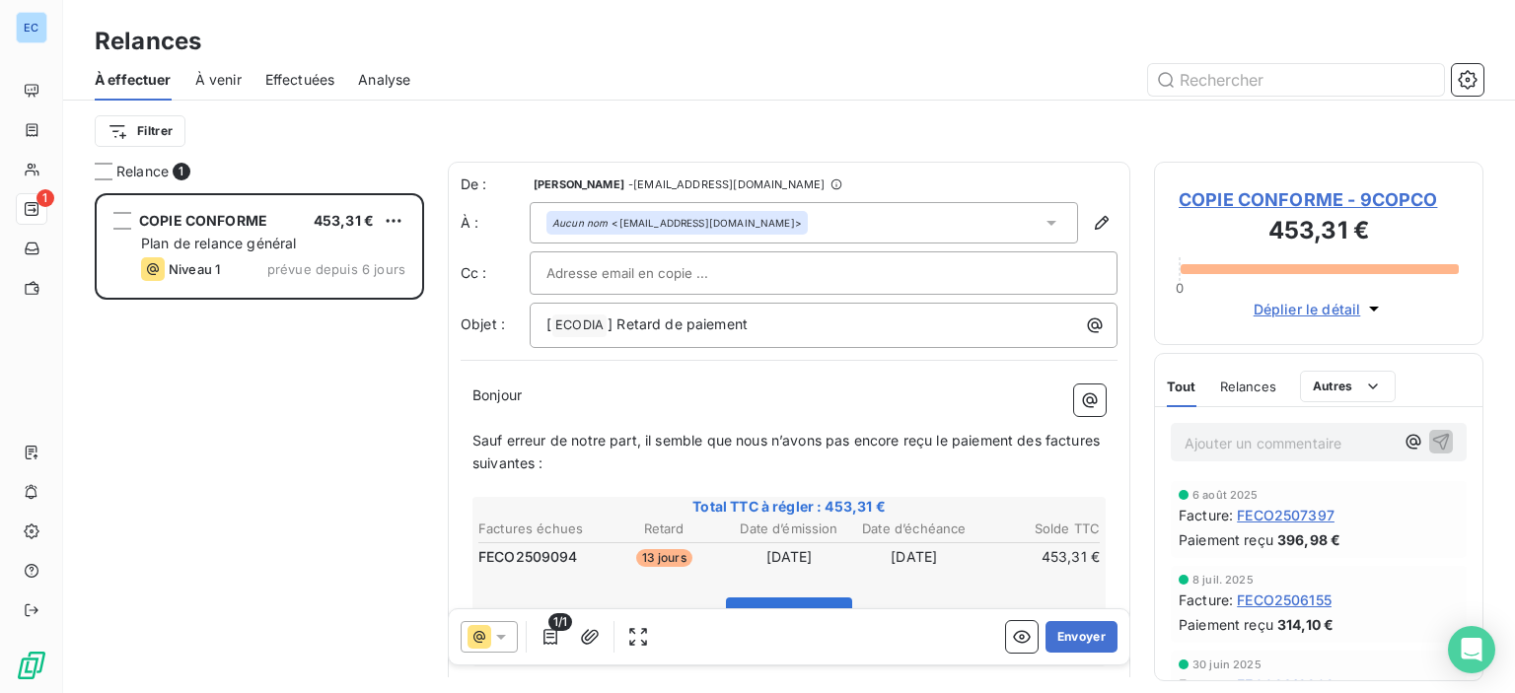
click at [621, 232] on div "Aucun nom <[EMAIL_ADDRESS][DOMAIN_NAME]>" at bounding box center [676, 223] width 261 height 24
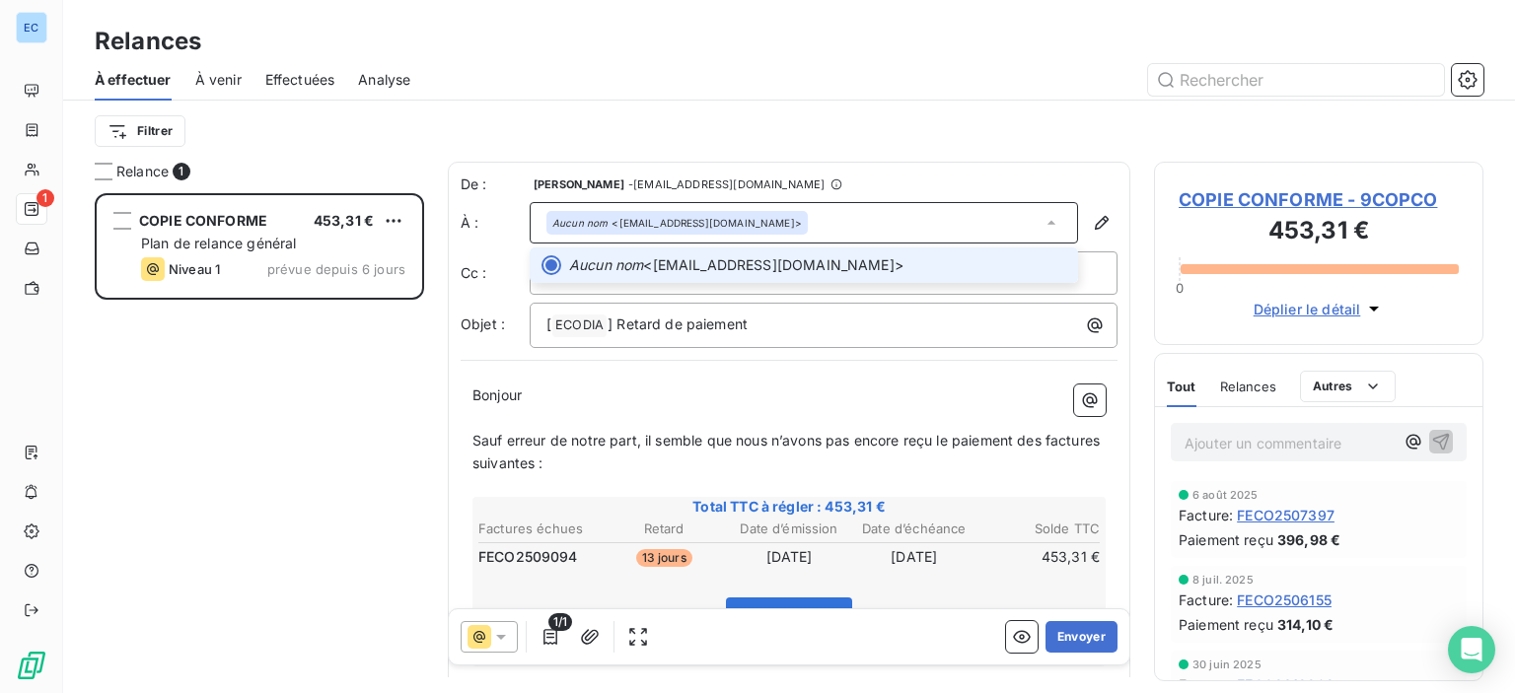
click at [690, 272] on span "Aucun nom <[EMAIL_ADDRESS][DOMAIN_NAME]>" at bounding box center [817, 265] width 497 height 20
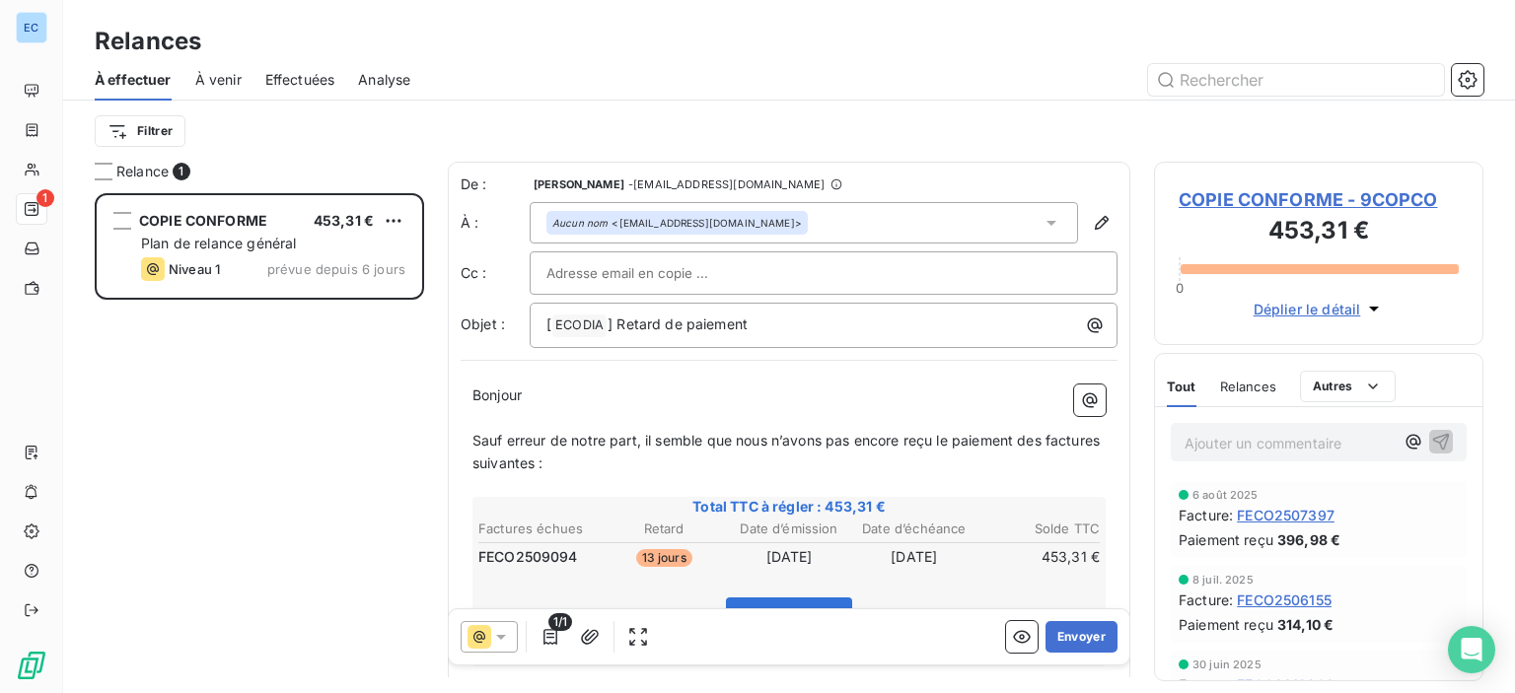
paste input "[EMAIL_ADDRESS][DOMAIN_NAME]"
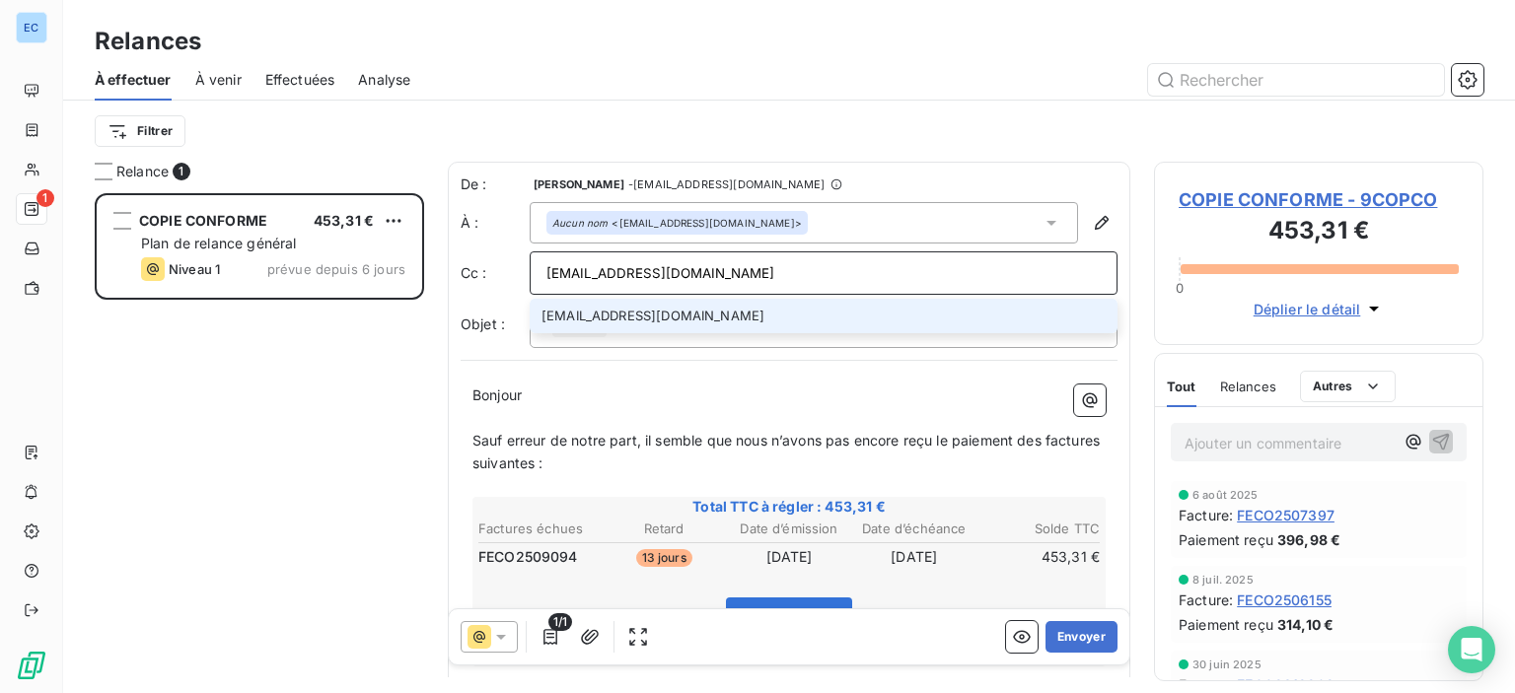
type input "[EMAIL_ADDRESS][DOMAIN_NAME]"
click at [339, 365] on div "COPIE CONFORME 453,31 € Plan de relance général [PERSON_NAME] 1 prévue depuis 6…" at bounding box center [259, 443] width 329 height 500
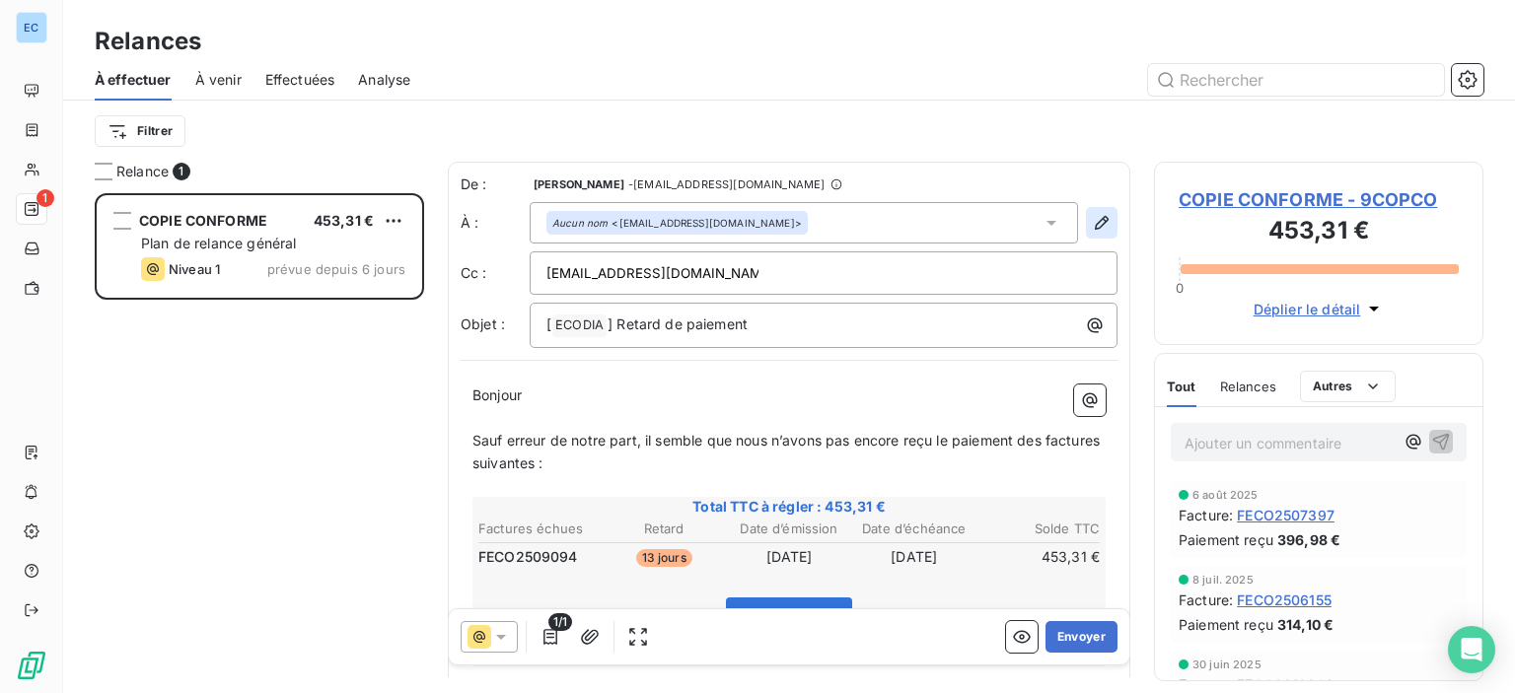
click at [1092, 220] on icon "button" at bounding box center [1102, 223] width 20 height 20
type input "[EMAIL_ADDRESS][DOMAIN_NAME]"
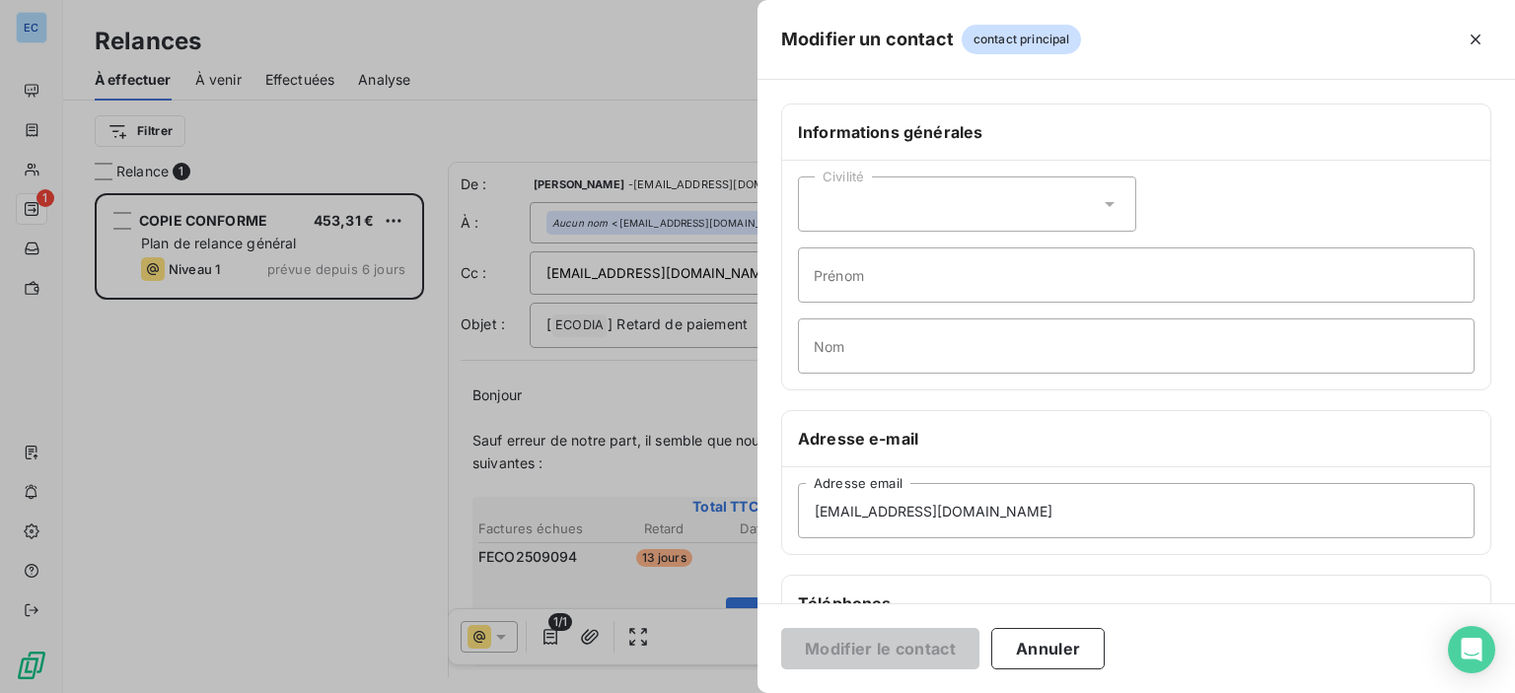
click at [368, 385] on div at bounding box center [757, 346] width 1515 height 693
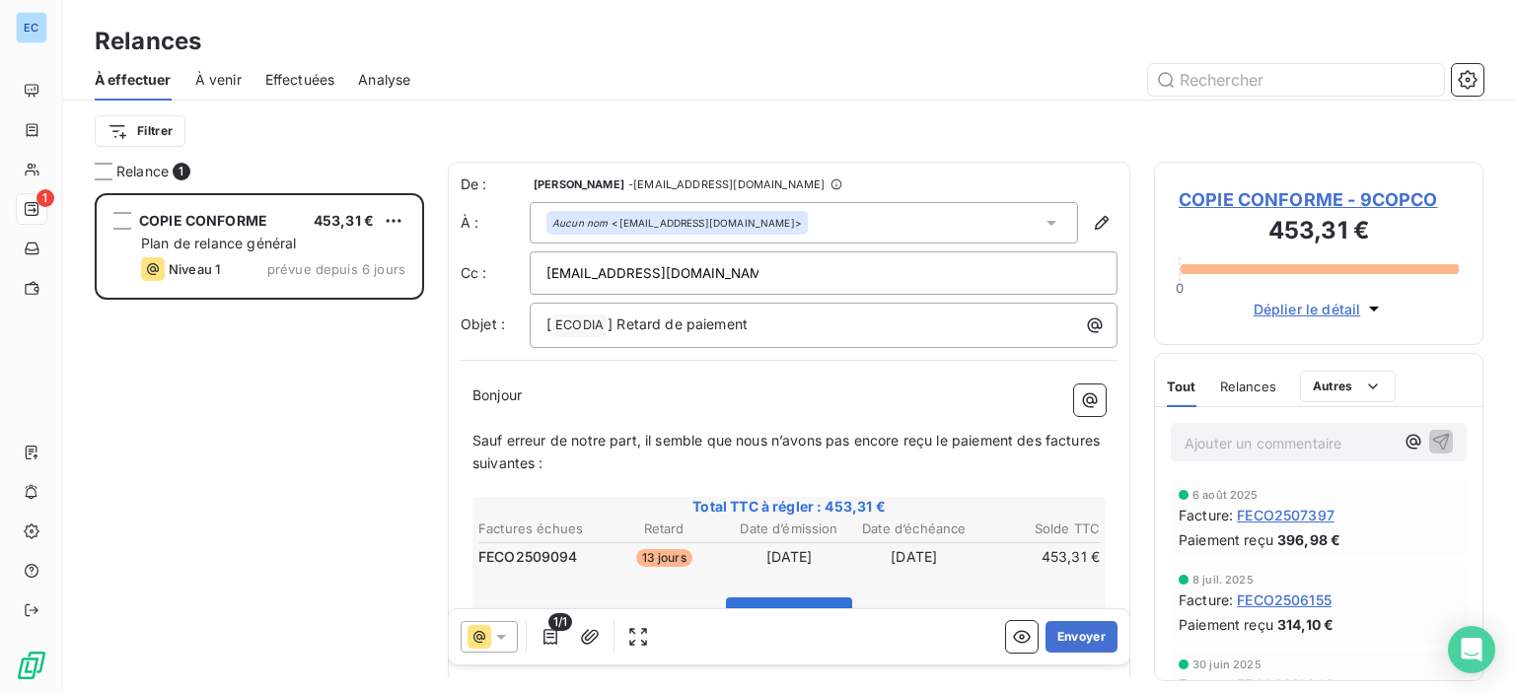
click at [573, 186] on span "[PERSON_NAME]" at bounding box center [579, 184] width 91 height 12
click at [553, 224] on em "Aucun nom" at bounding box center [579, 223] width 55 height 14
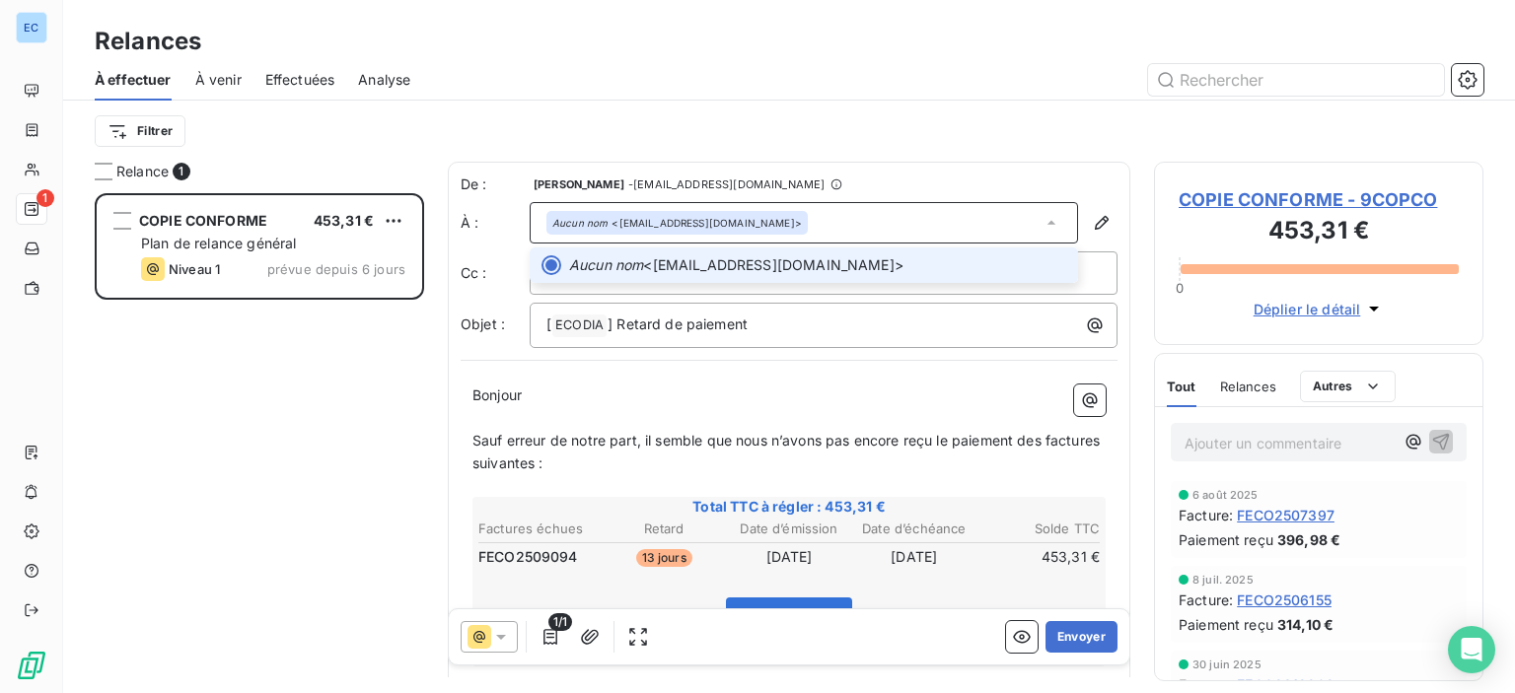
click at [602, 269] on em "Aucun nom" at bounding box center [606, 265] width 74 height 20
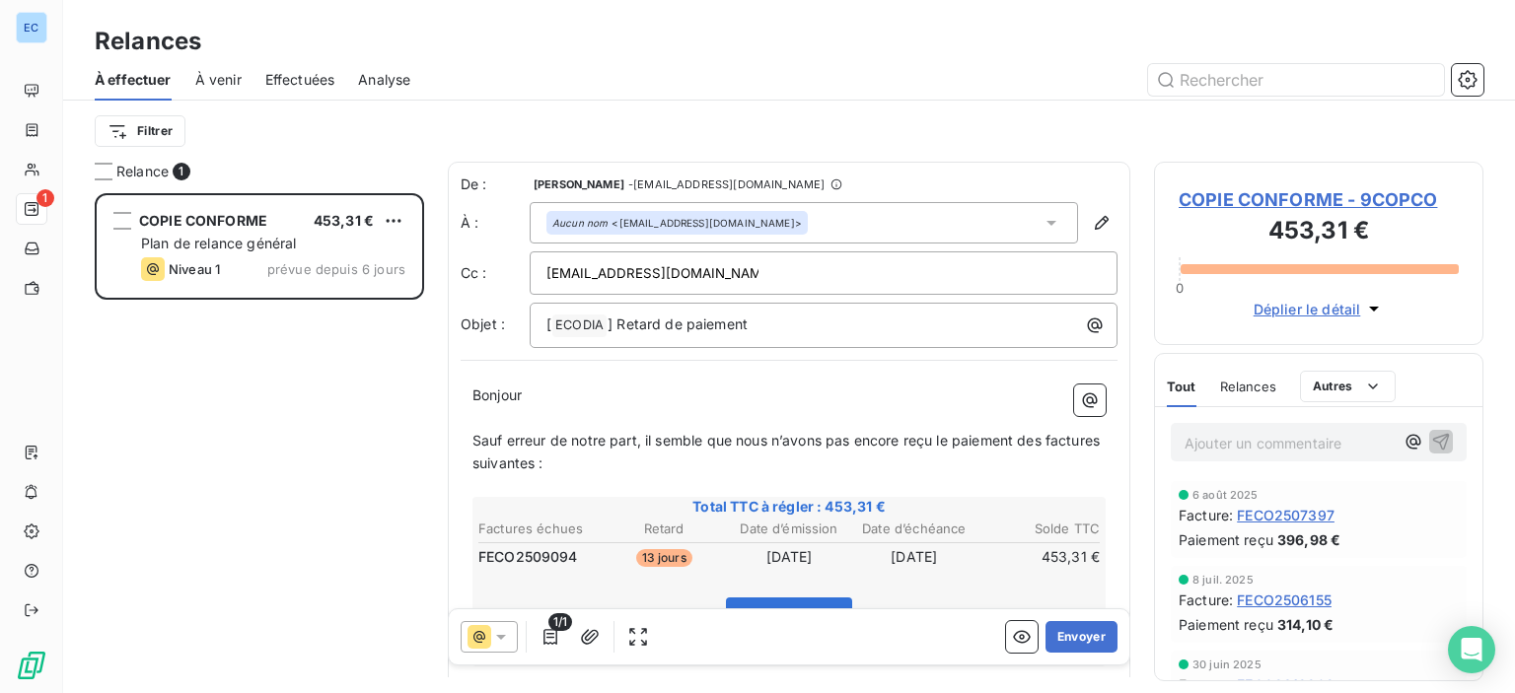
click at [653, 276] on input "[EMAIL_ADDRESS][DOMAIN_NAME]" at bounding box center [652, 273] width 212 height 30
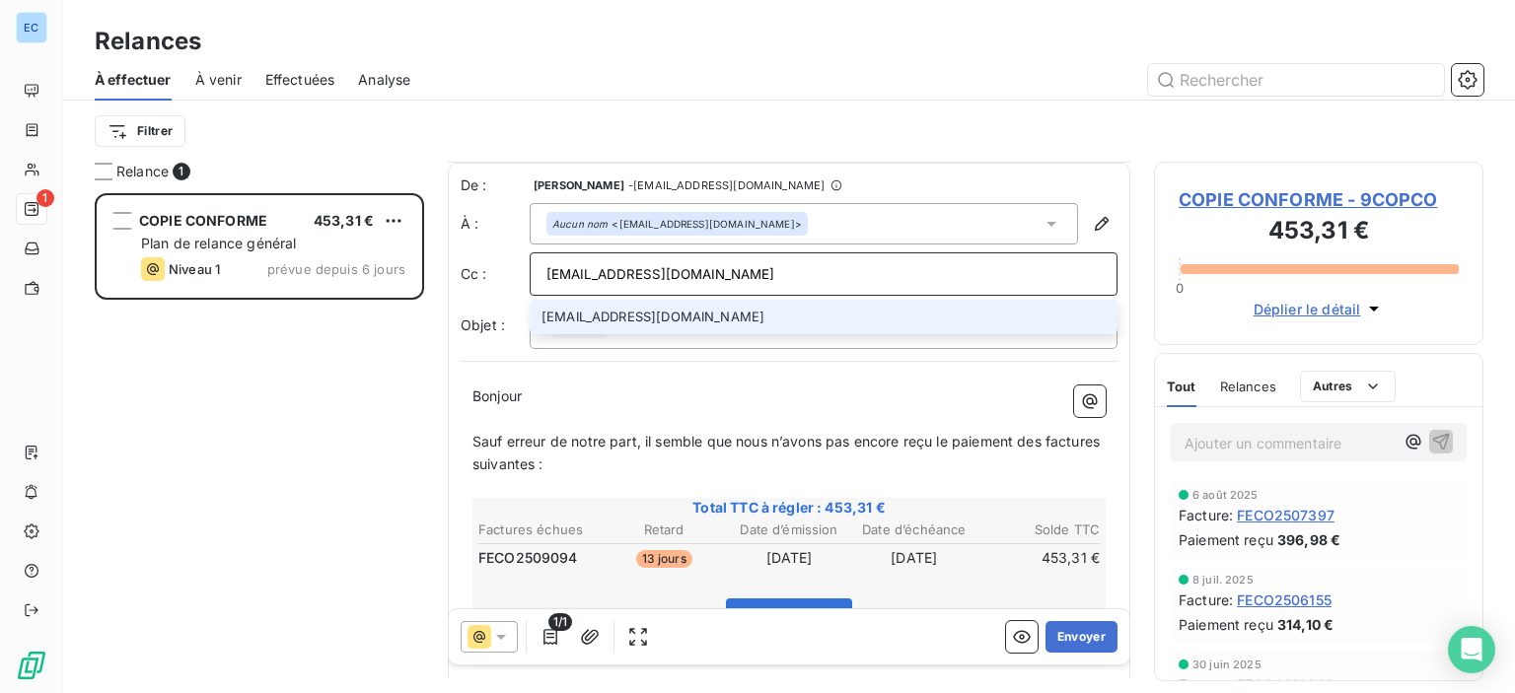
scroll to position [270, 0]
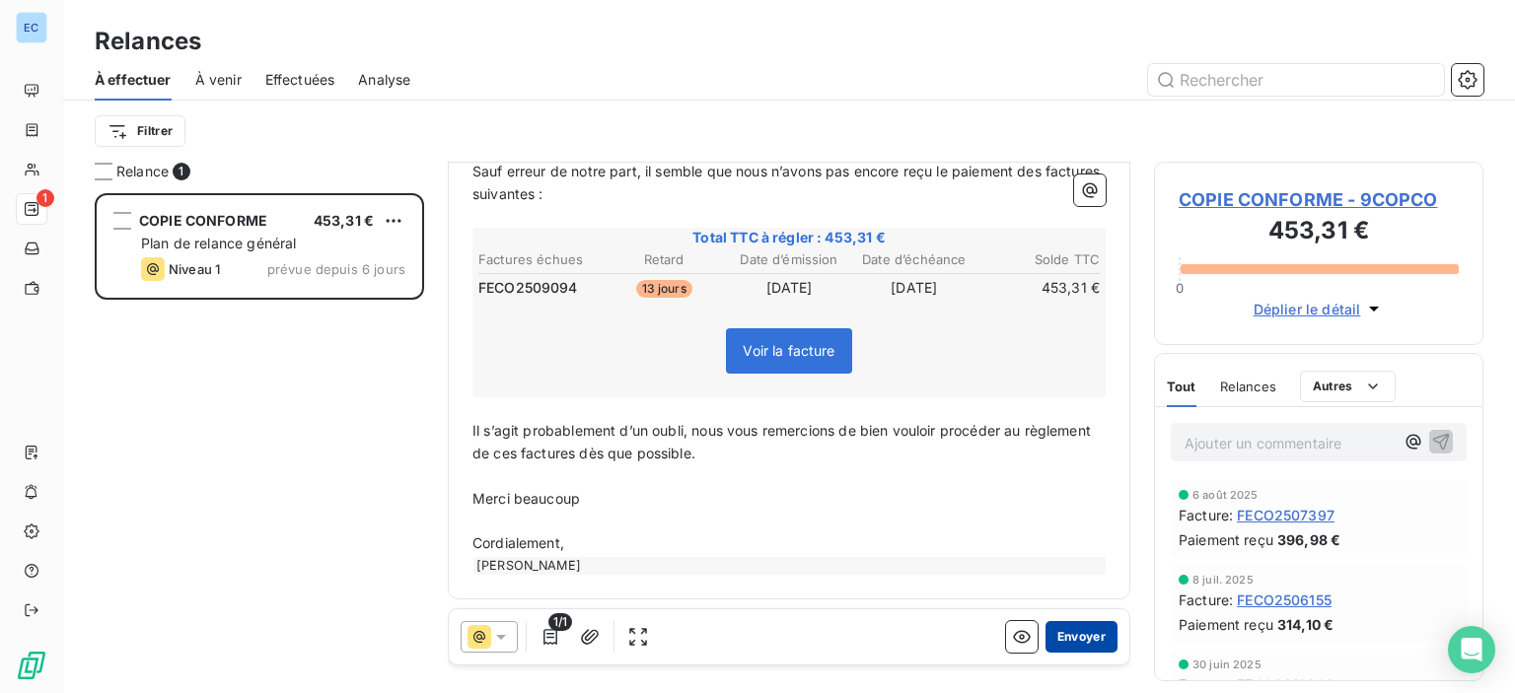
type input "[EMAIL_ADDRESS][DOMAIN_NAME]"
click at [1054, 643] on button "Envoyer" at bounding box center [1081, 637] width 72 height 32
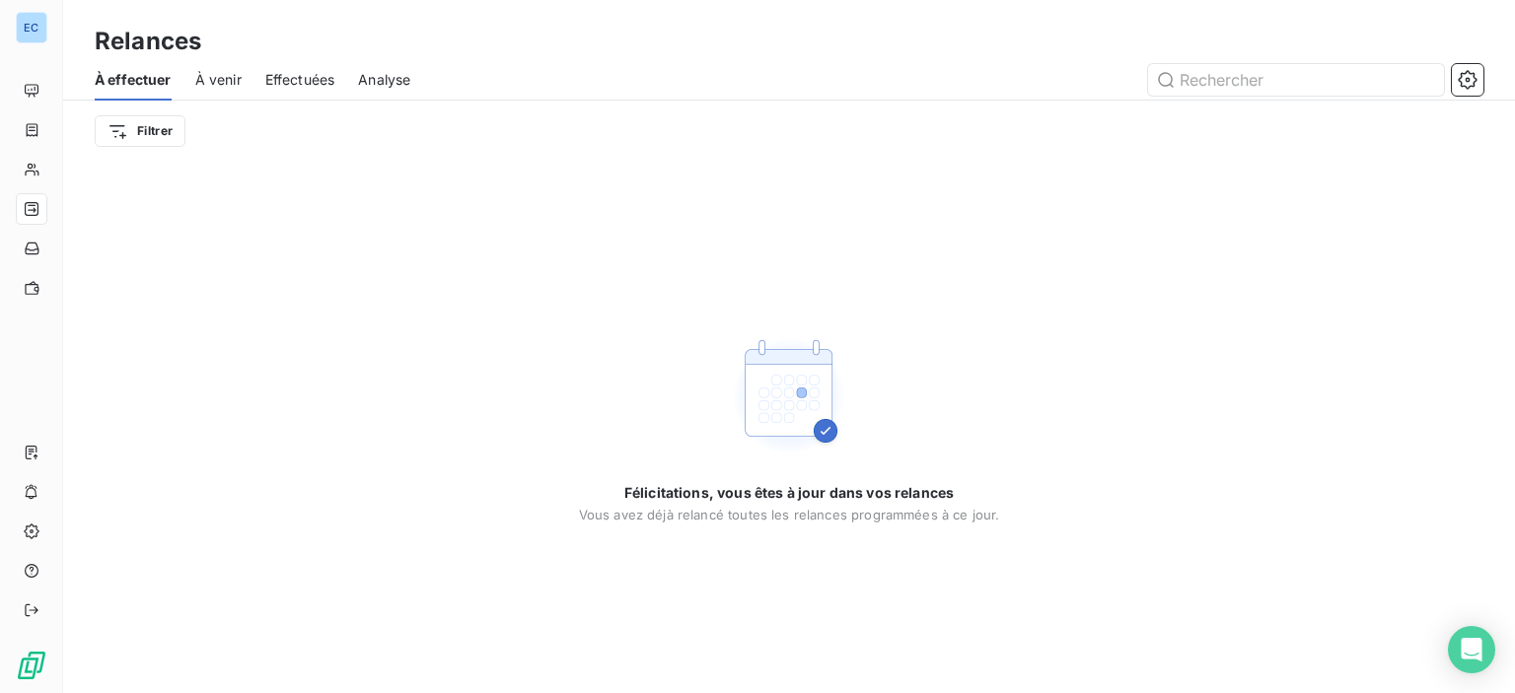
click at [225, 87] on span "À venir" at bounding box center [218, 80] width 46 height 20
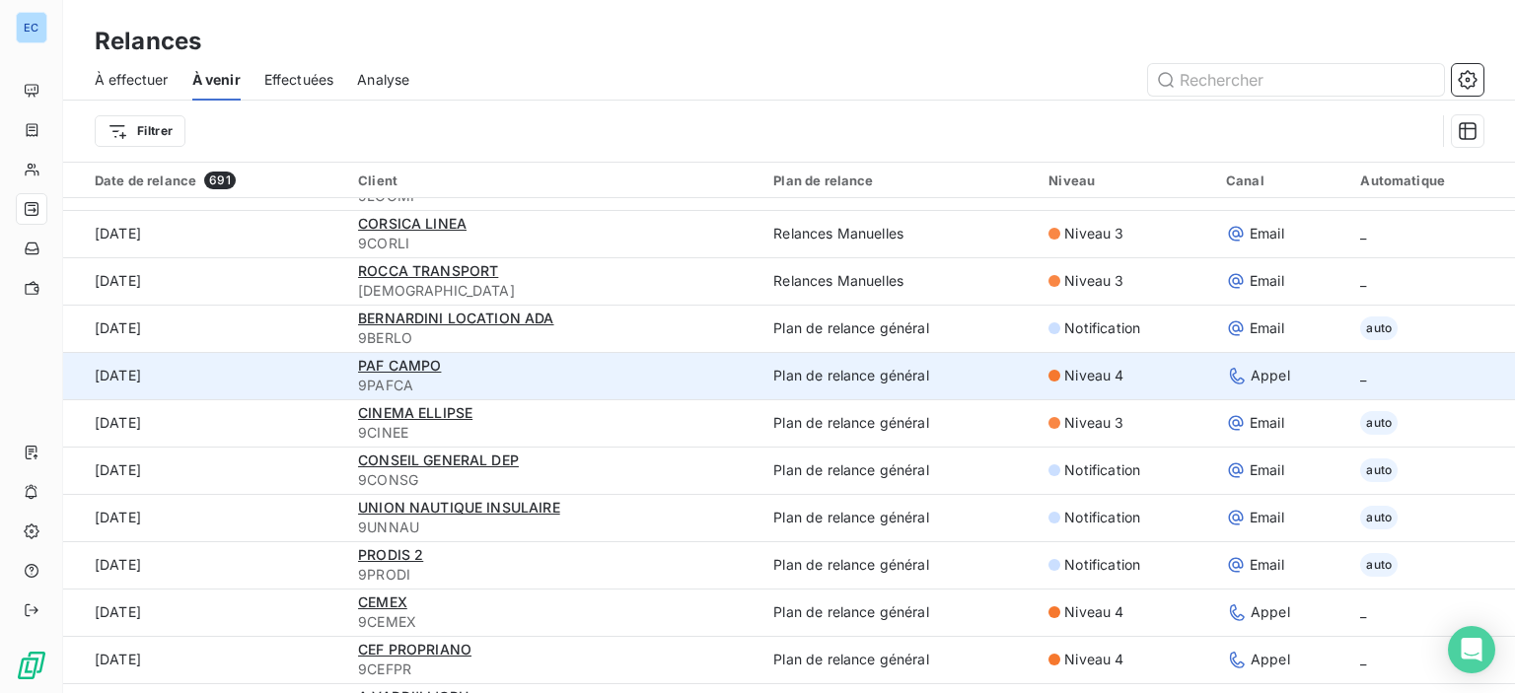
scroll to position [690, 0]
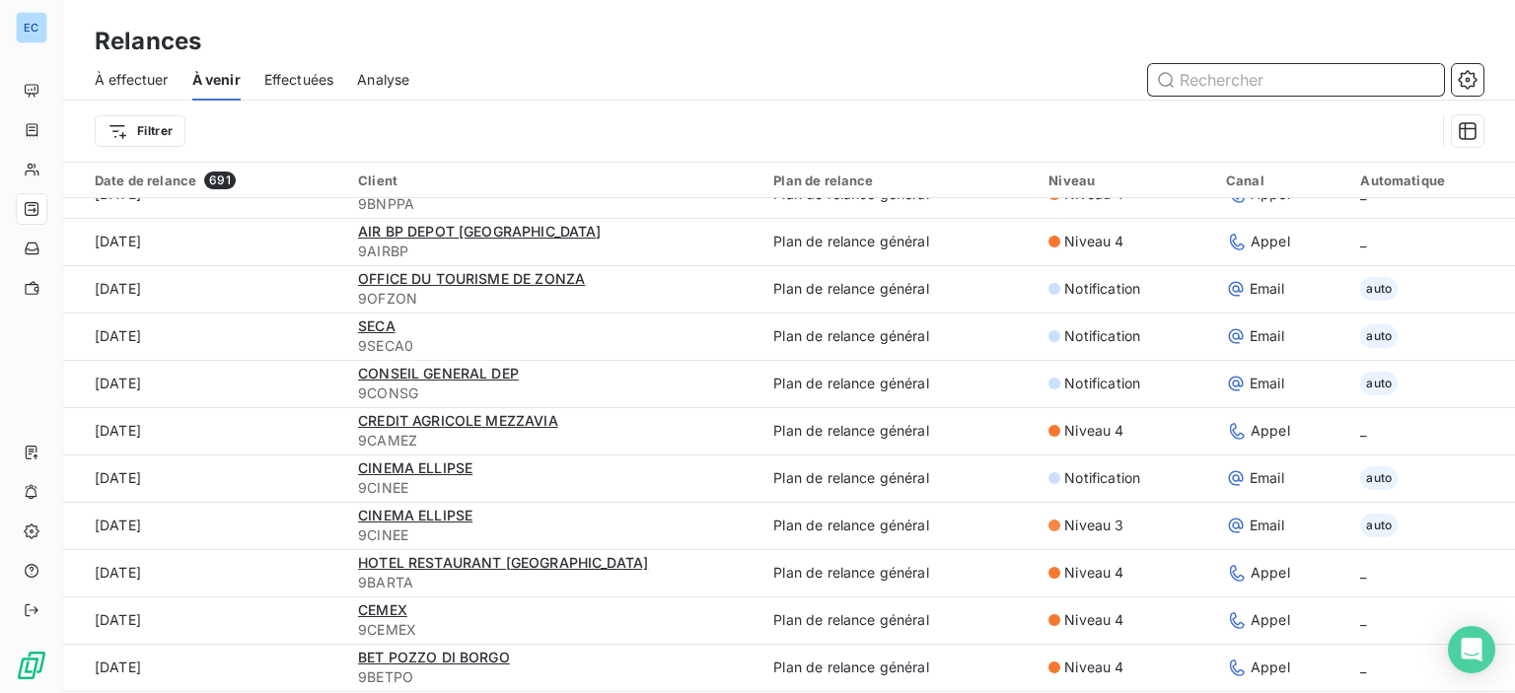
click at [309, 78] on span "Effectuées" at bounding box center [299, 80] width 70 height 20
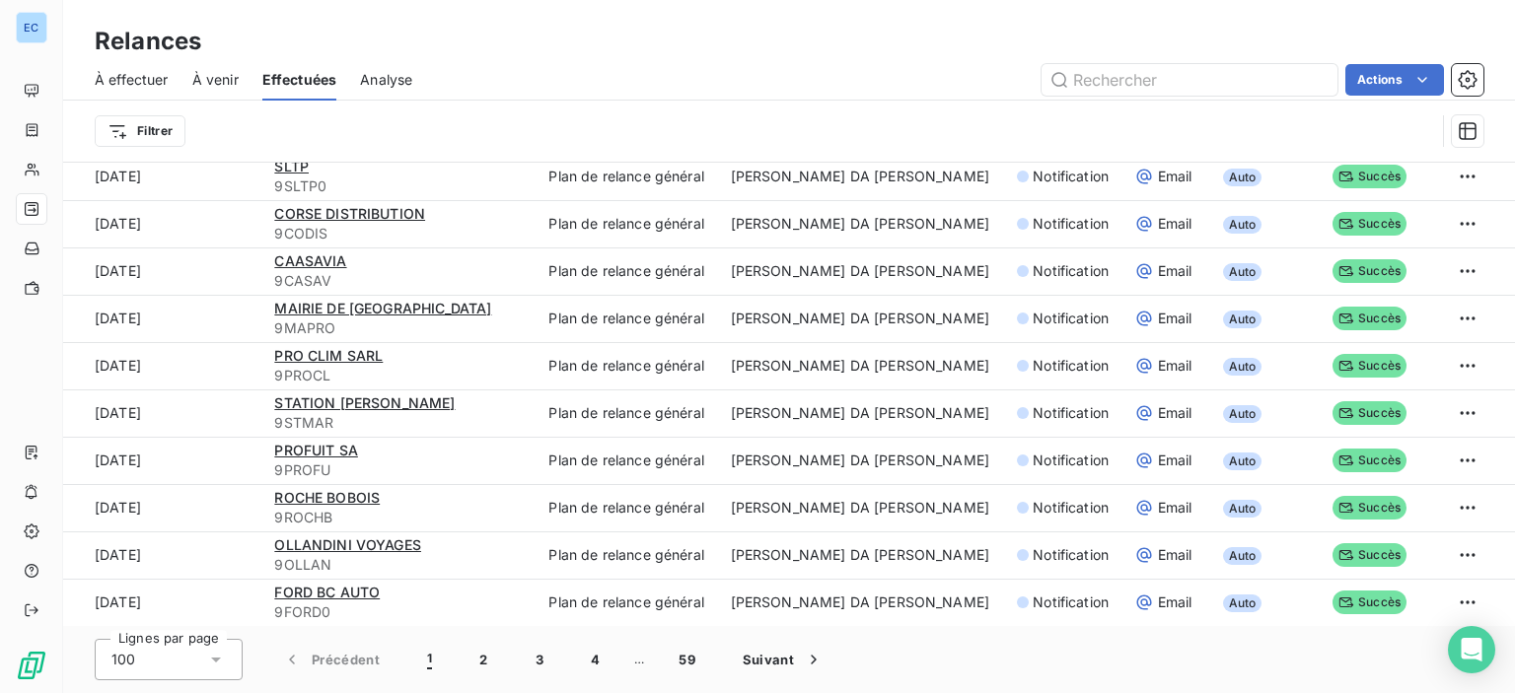
scroll to position [491, 0]
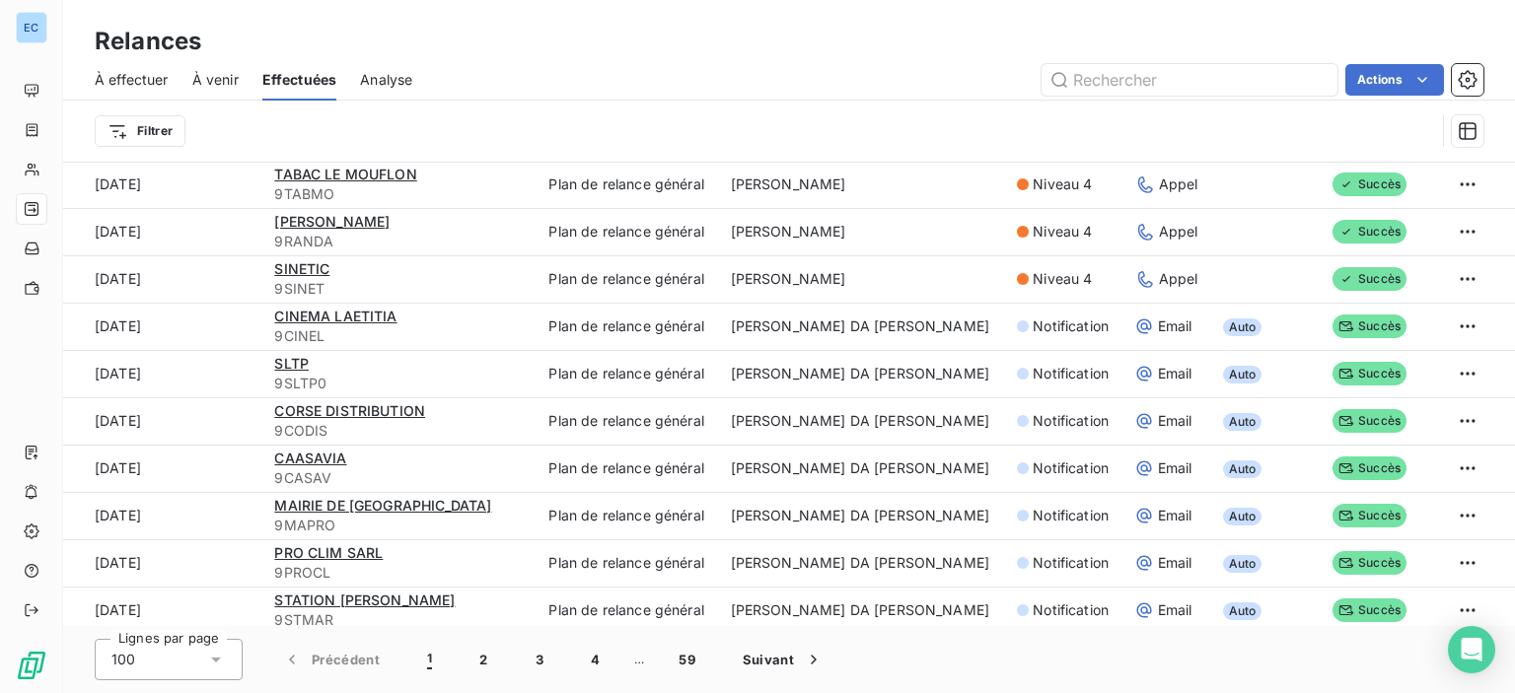
click at [390, 84] on span "Analyse" at bounding box center [386, 80] width 52 height 20
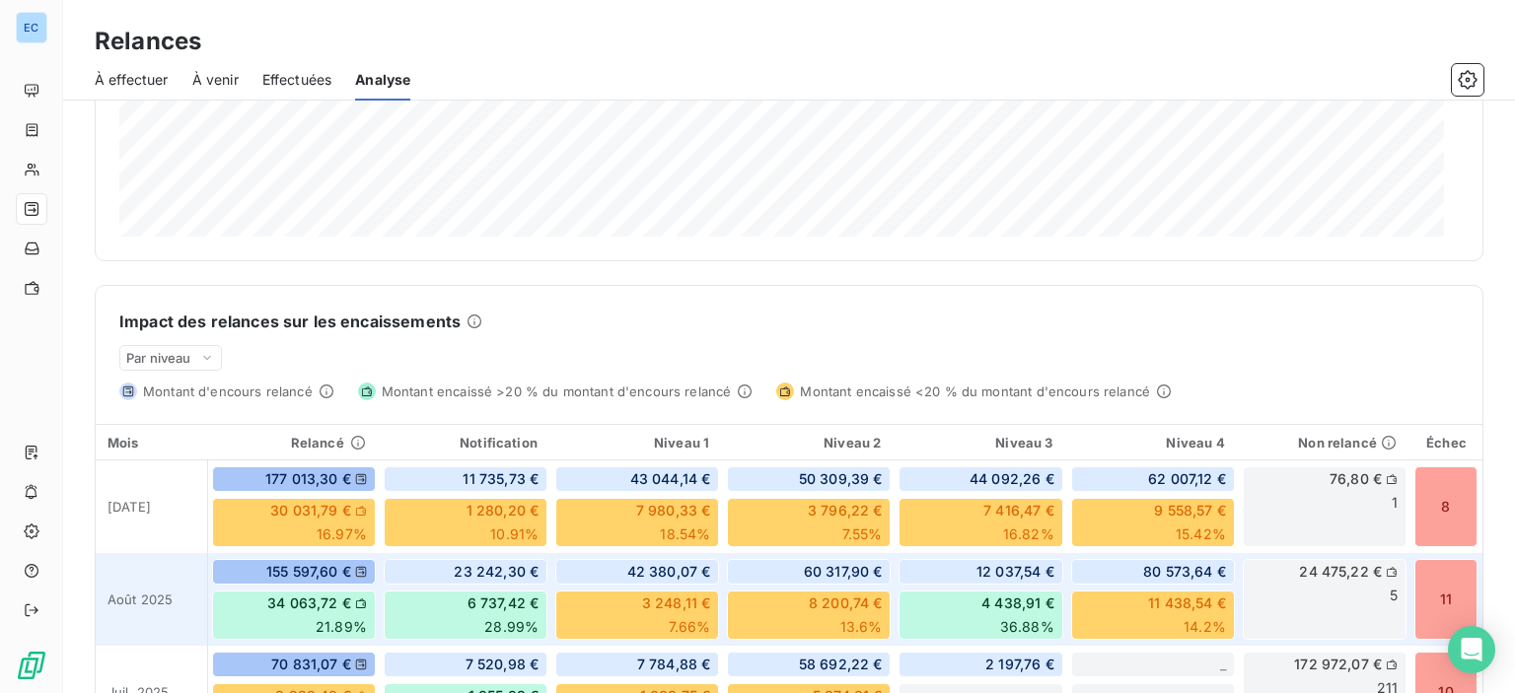
scroll to position [3, 0]
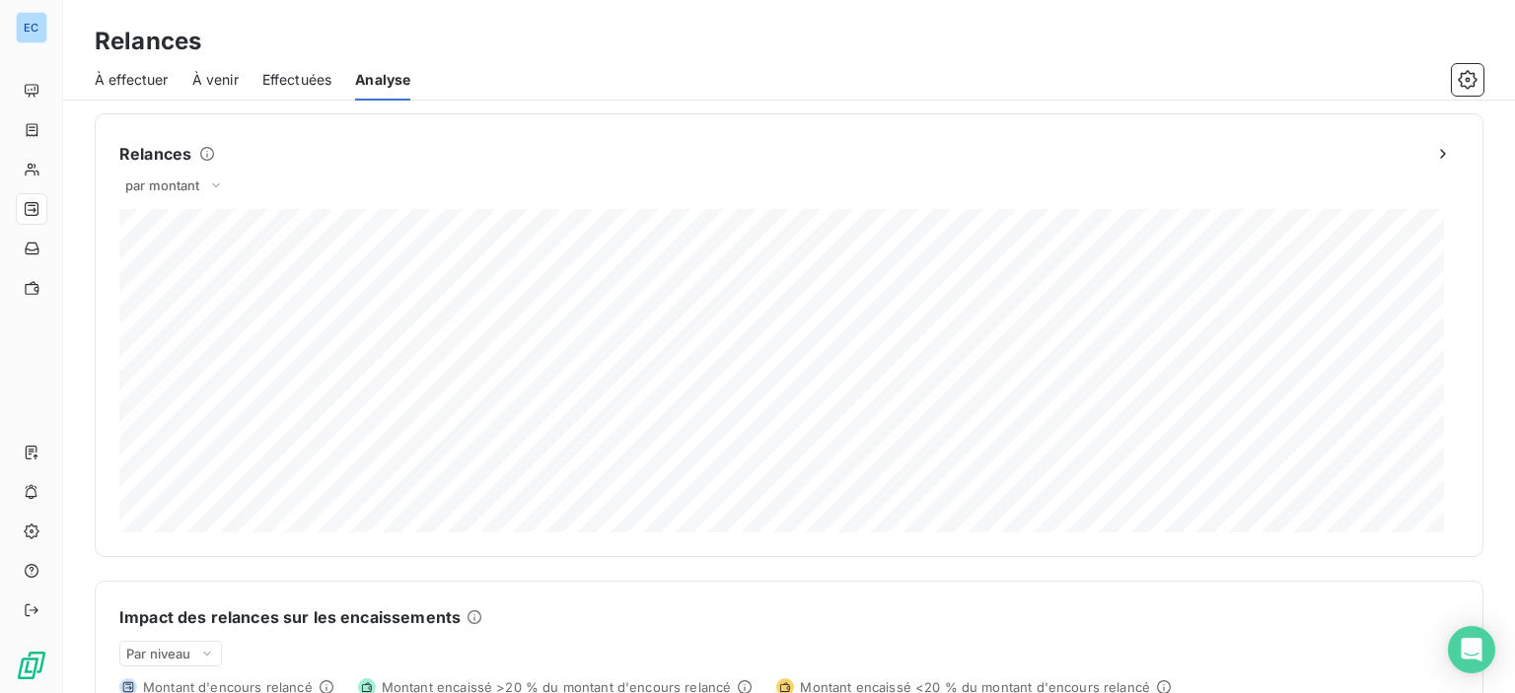
click at [315, 82] on span "Effectuées" at bounding box center [297, 80] width 70 height 20
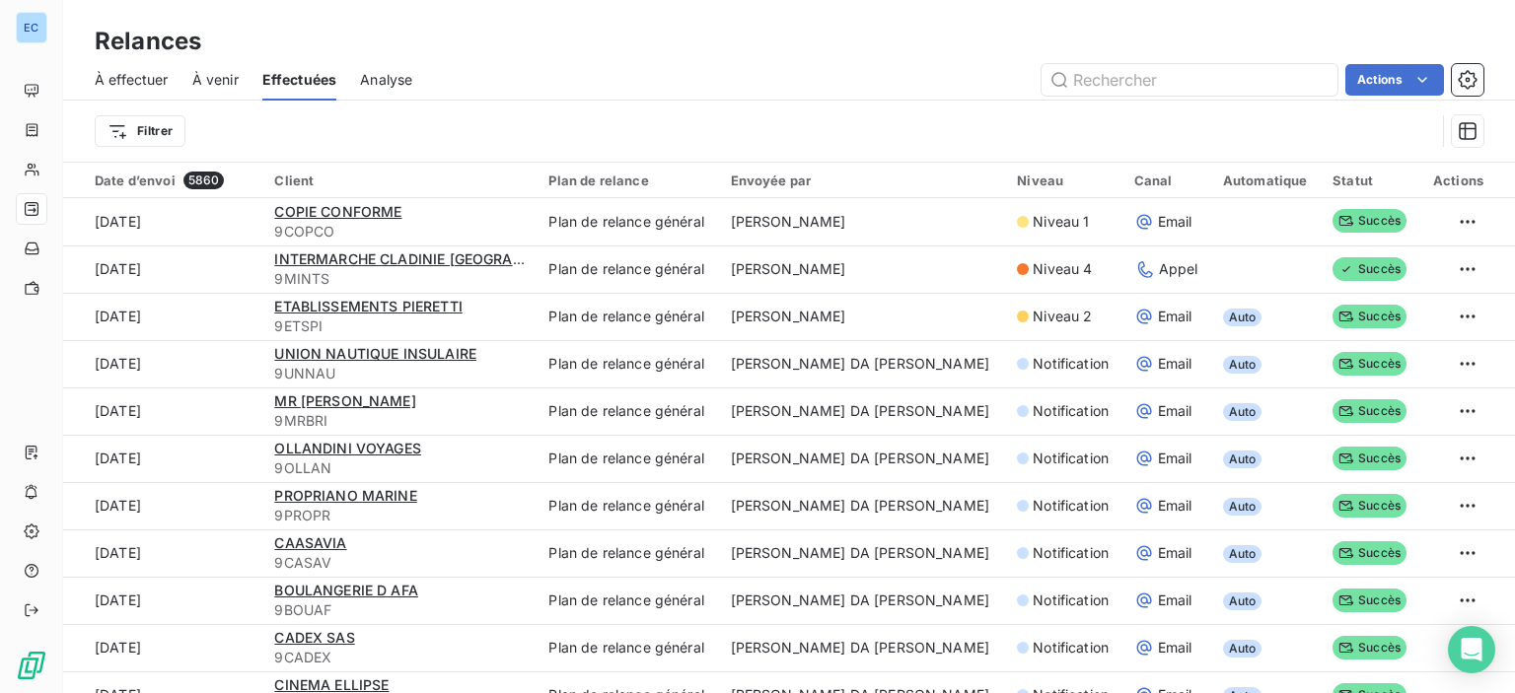
click at [144, 83] on span "À effectuer" at bounding box center [132, 80] width 74 height 20
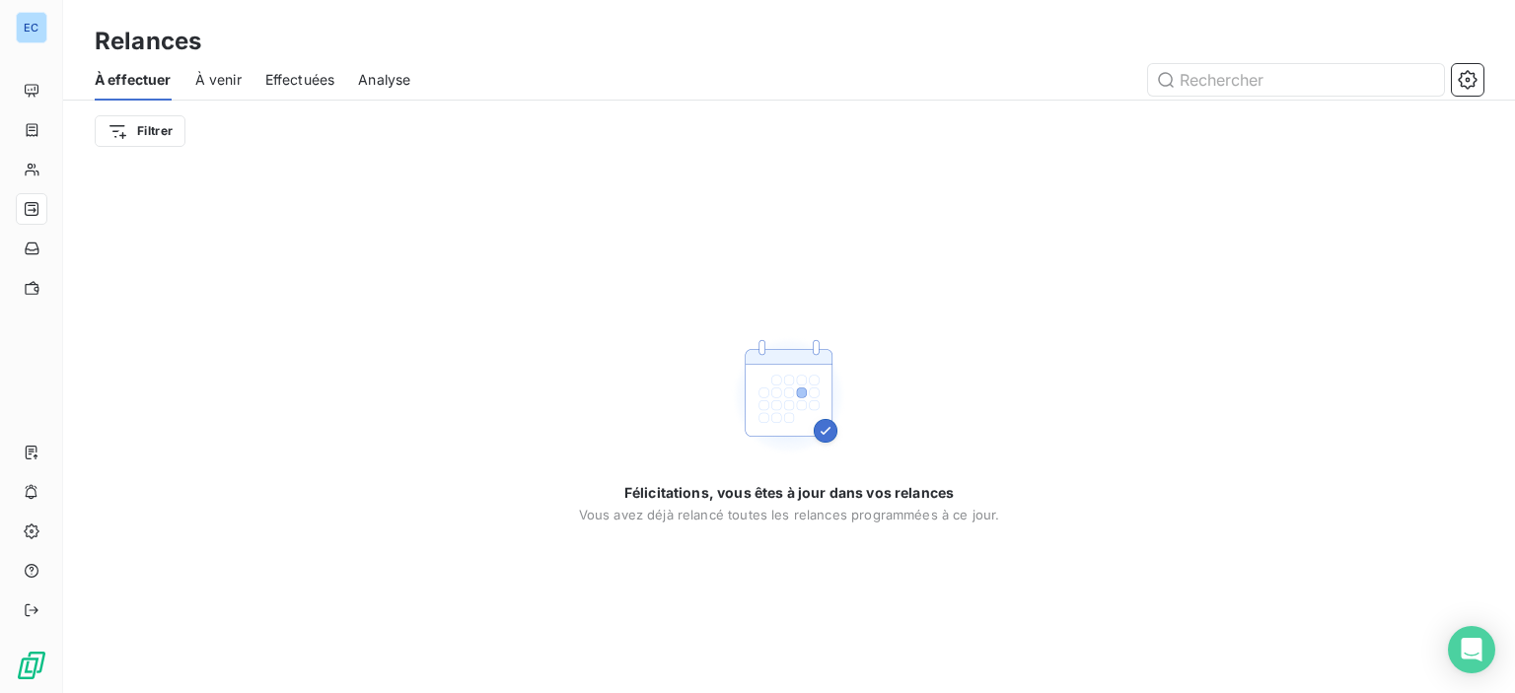
click at [200, 79] on span "À venir" at bounding box center [218, 80] width 46 height 20
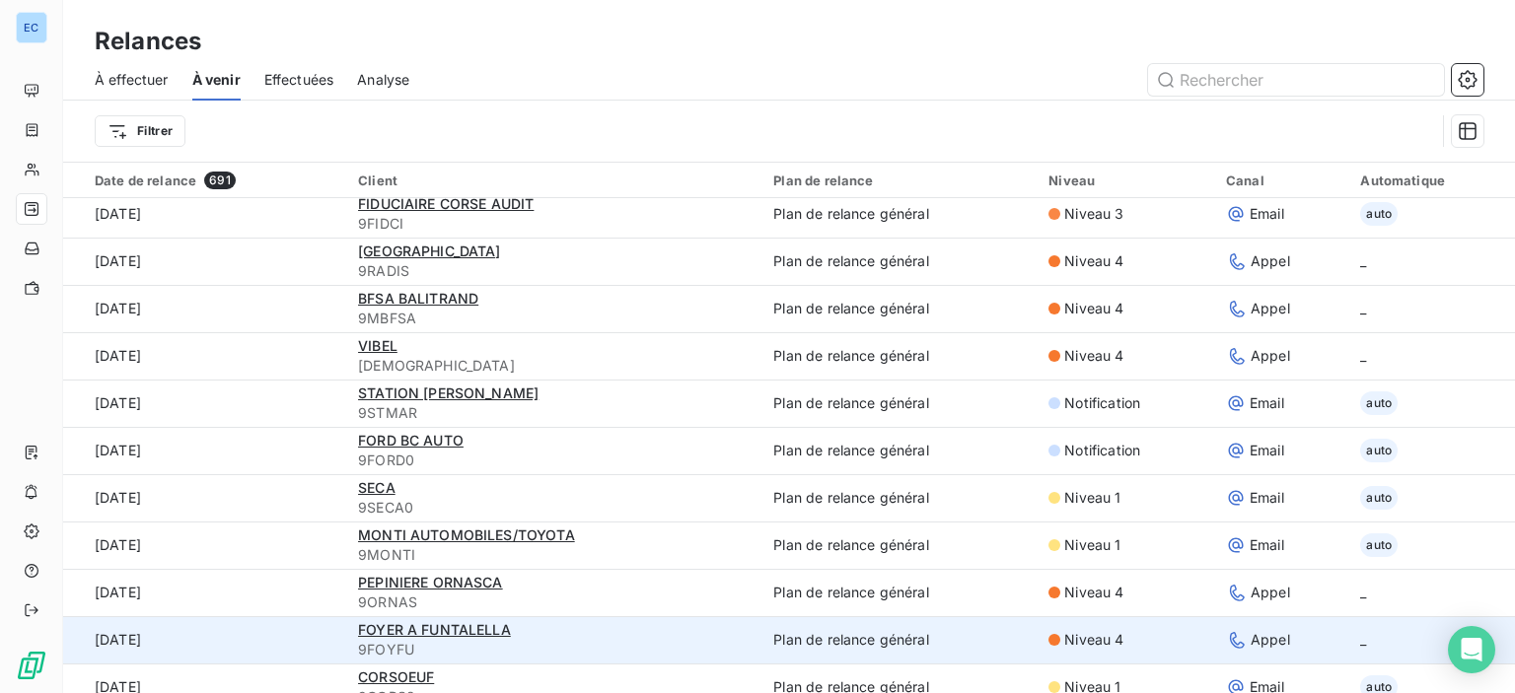
scroll to position [3945, 0]
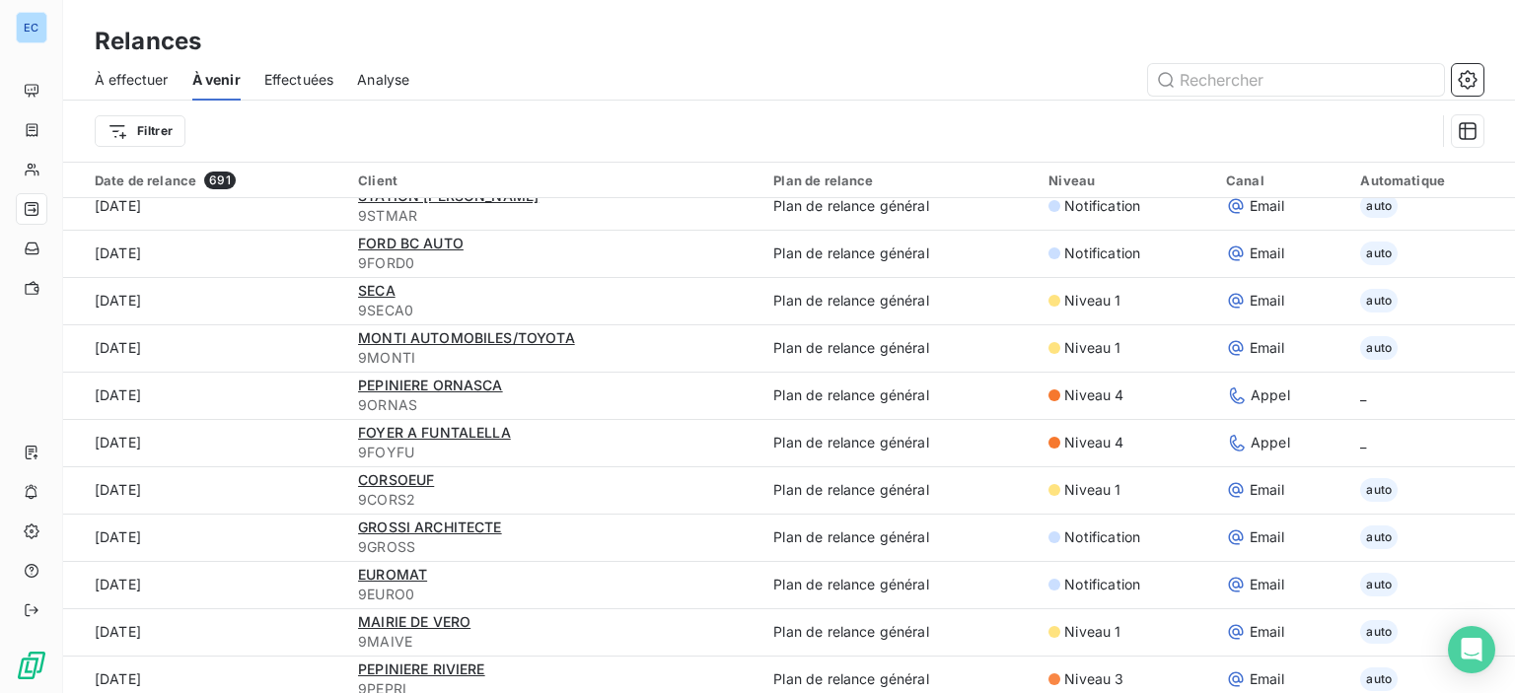
click at [297, 87] on span "Effectuées" at bounding box center [299, 80] width 70 height 20
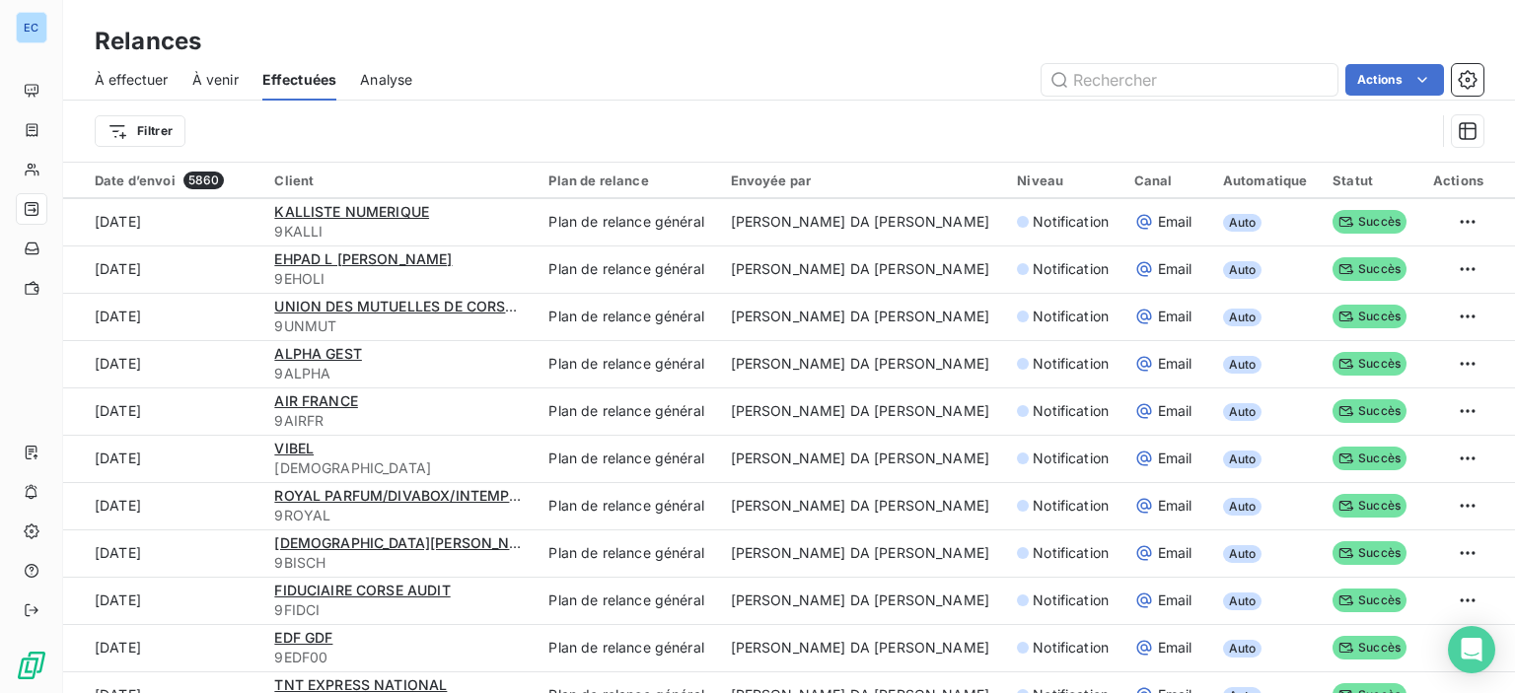
scroll to position [789, 0]
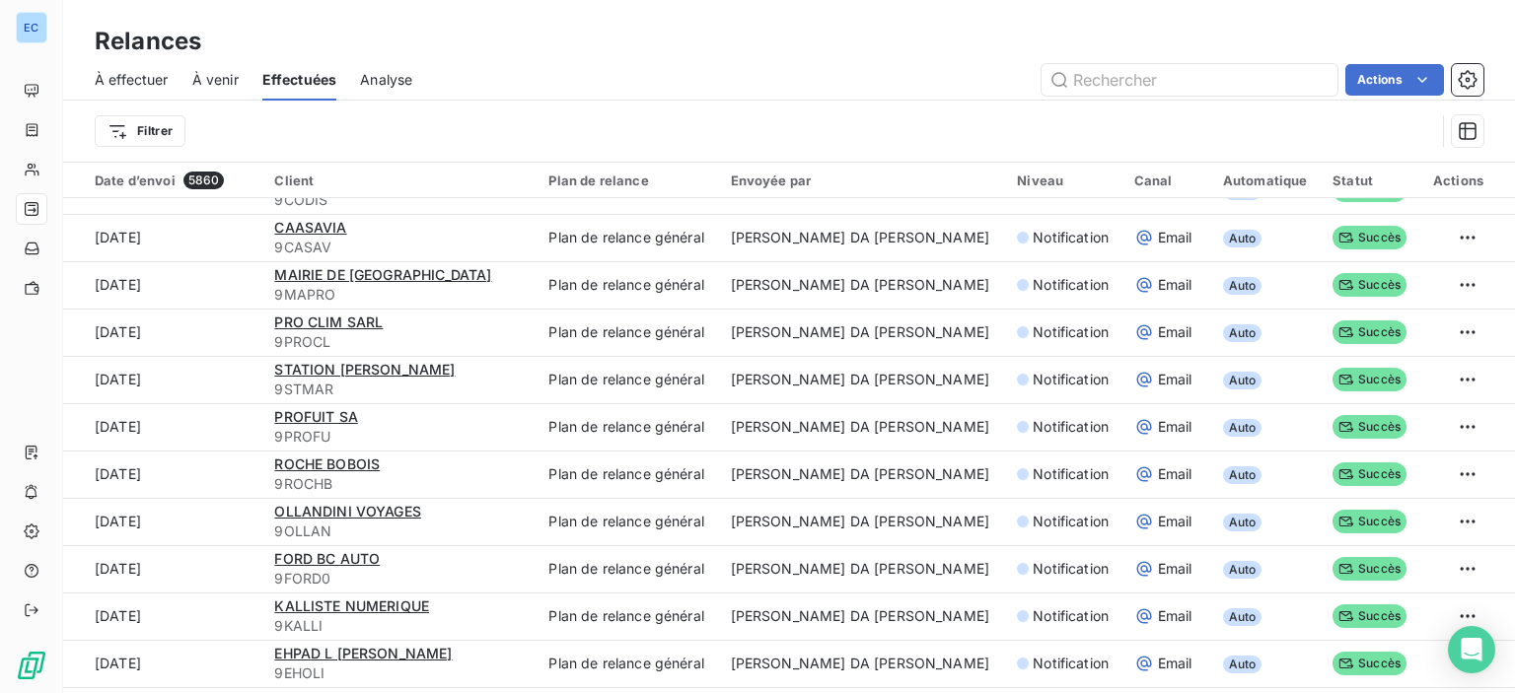
click at [219, 82] on span "À venir" at bounding box center [215, 80] width 46 height 20
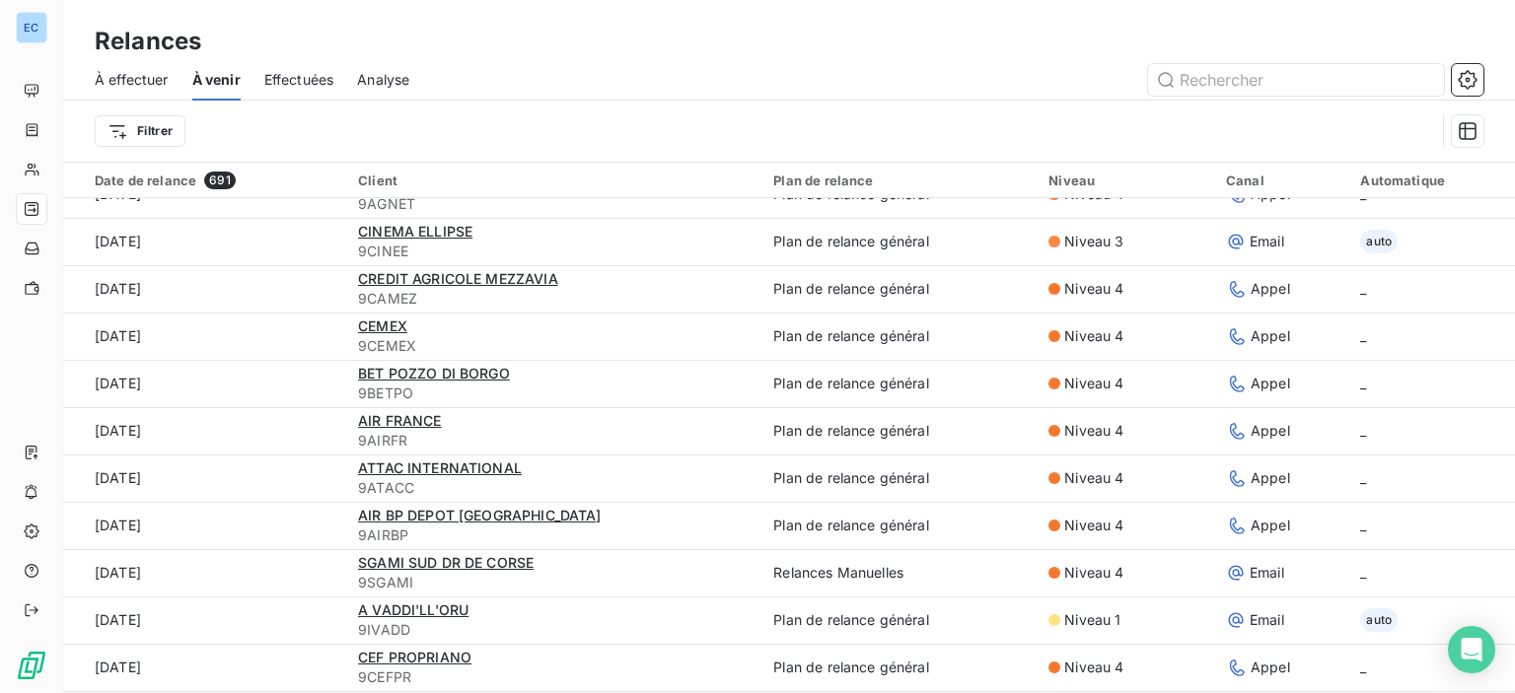
scroll to position [888, 0]
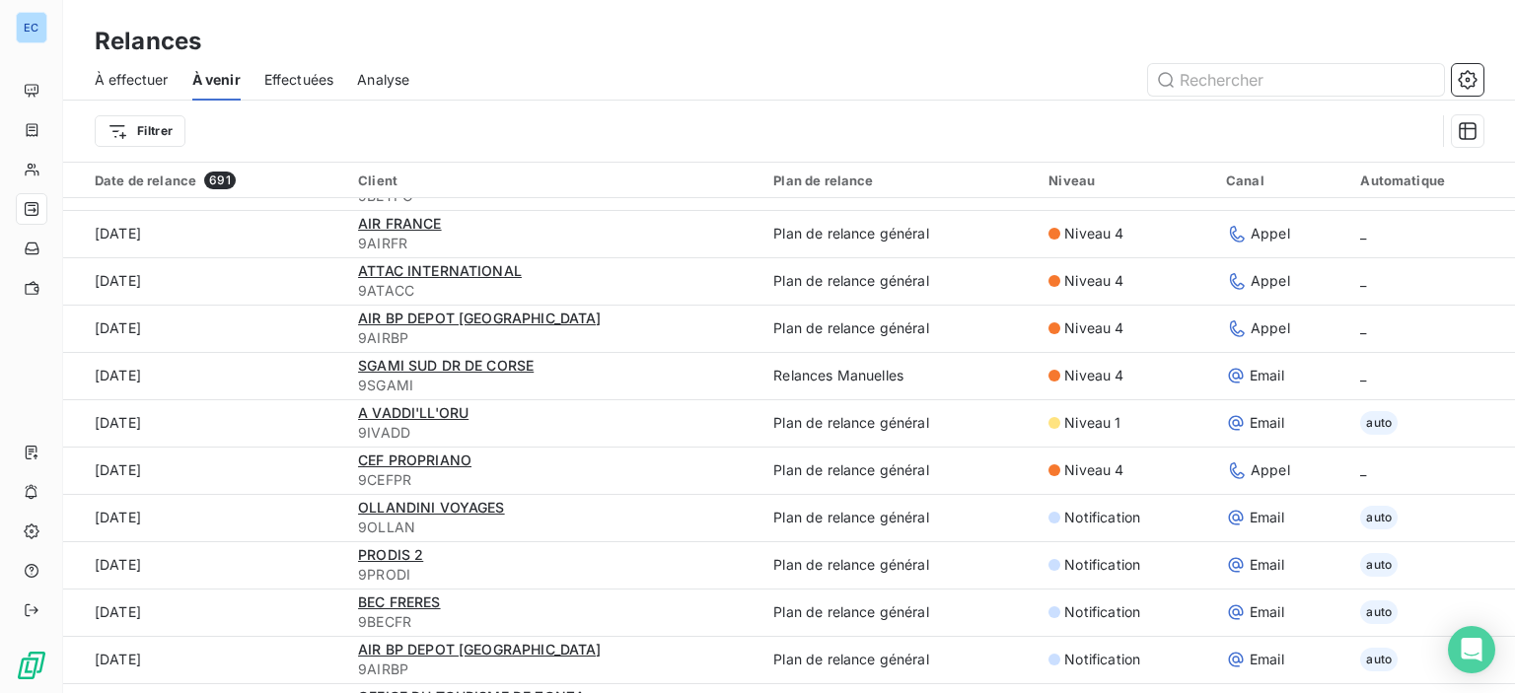
click at [134, 82] on span "À effectuer" at bounding box center [132, 80] width 74 height 20
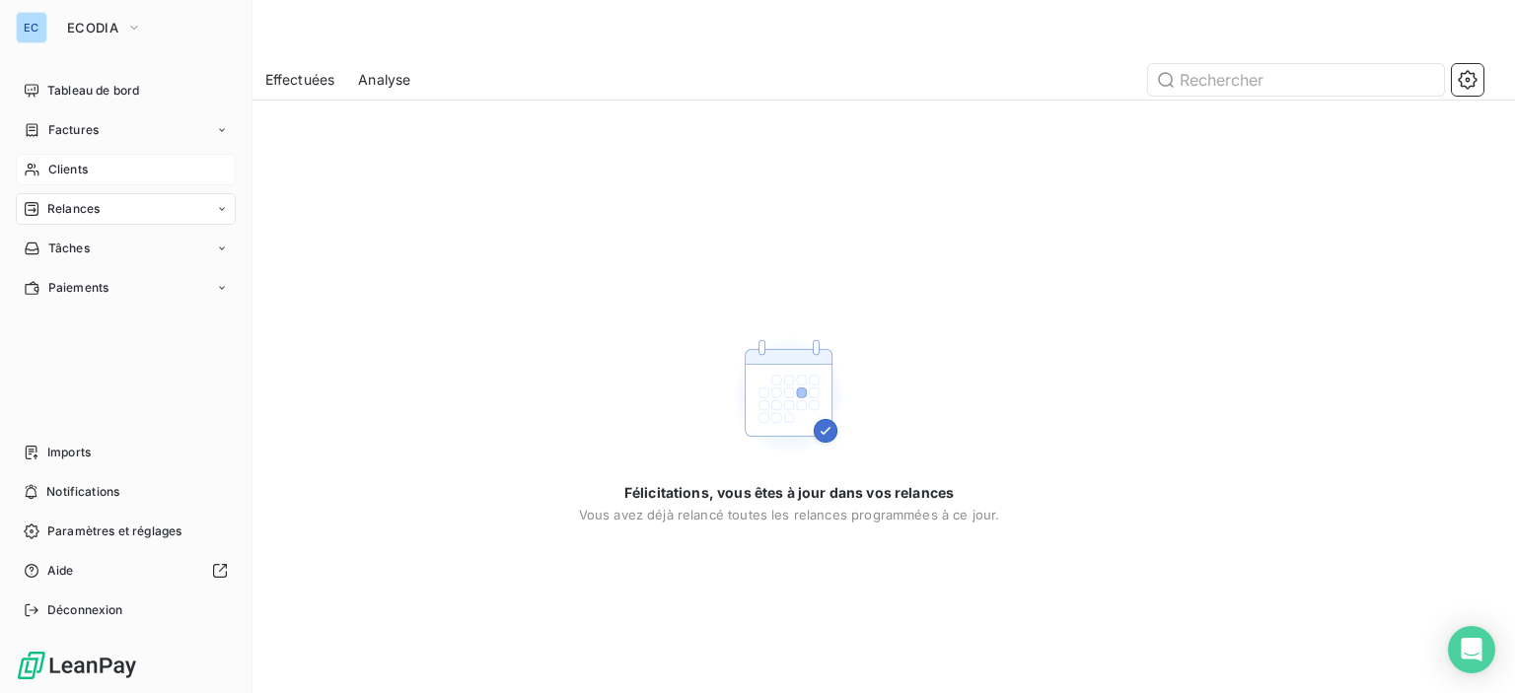
click at [36, 174] on icon at bounding box center [32, 170] width 17 height 16
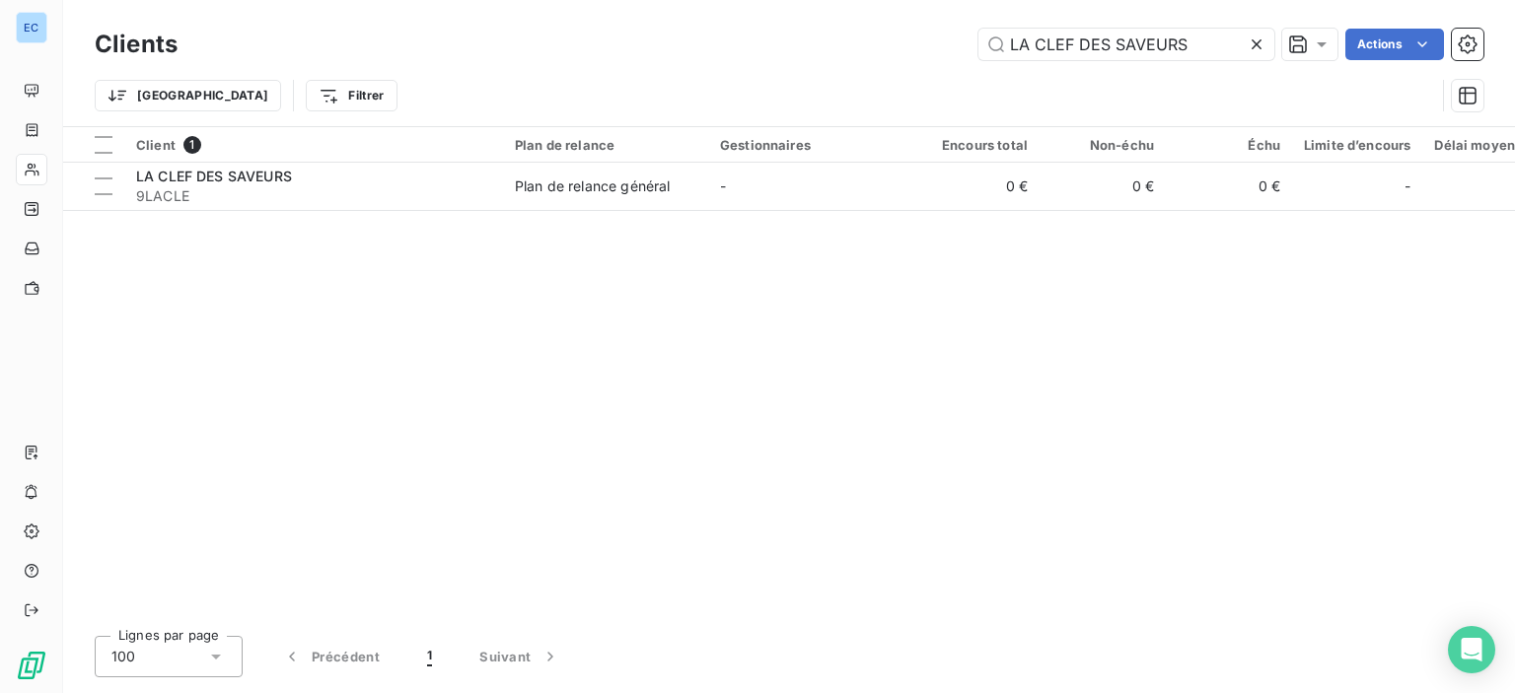
click at [1250, 46] on icon at bounding box center [1257, 45] width 20 height 20
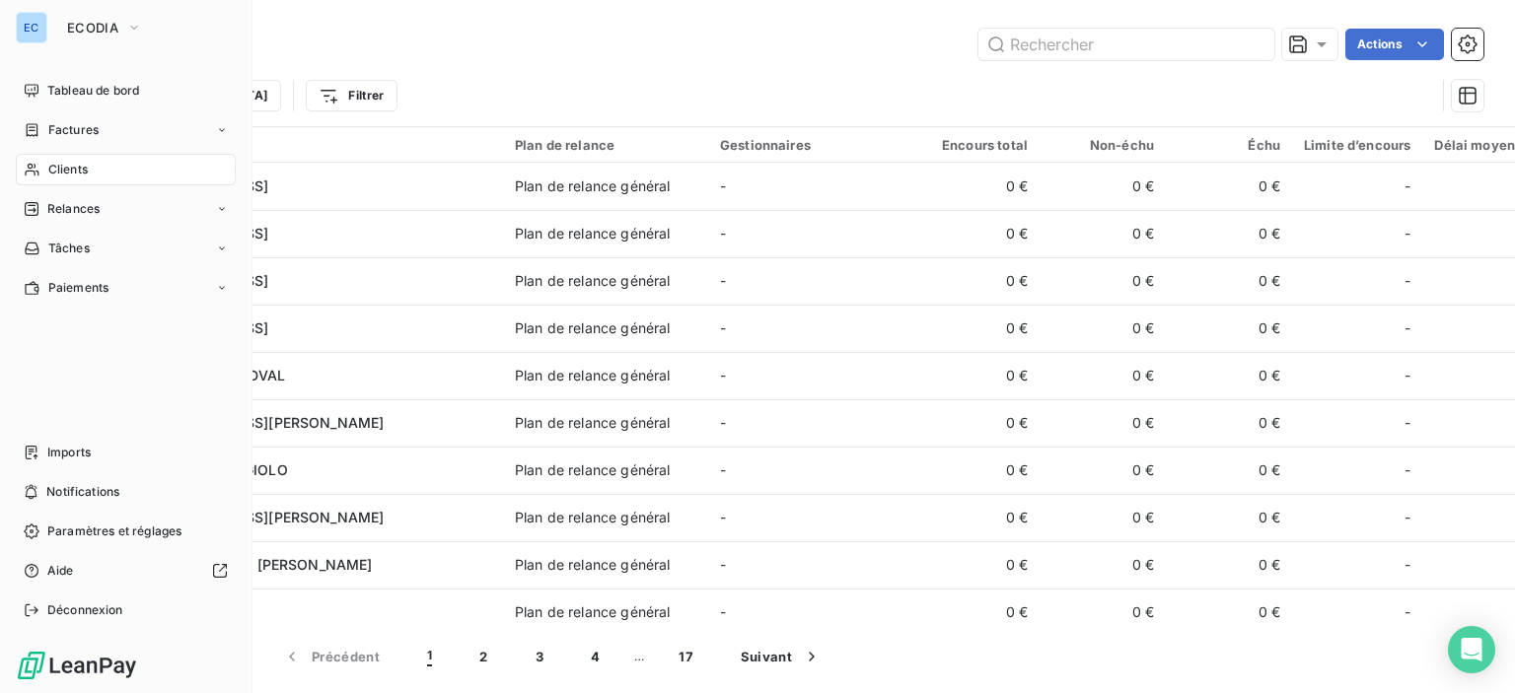
click at [67, 178] on span "Clients" at bounding box center [67, 170] width 39 height 18
click at [72, 121] on span "Factures" at bounding box center [73, 130] width 50 height 18
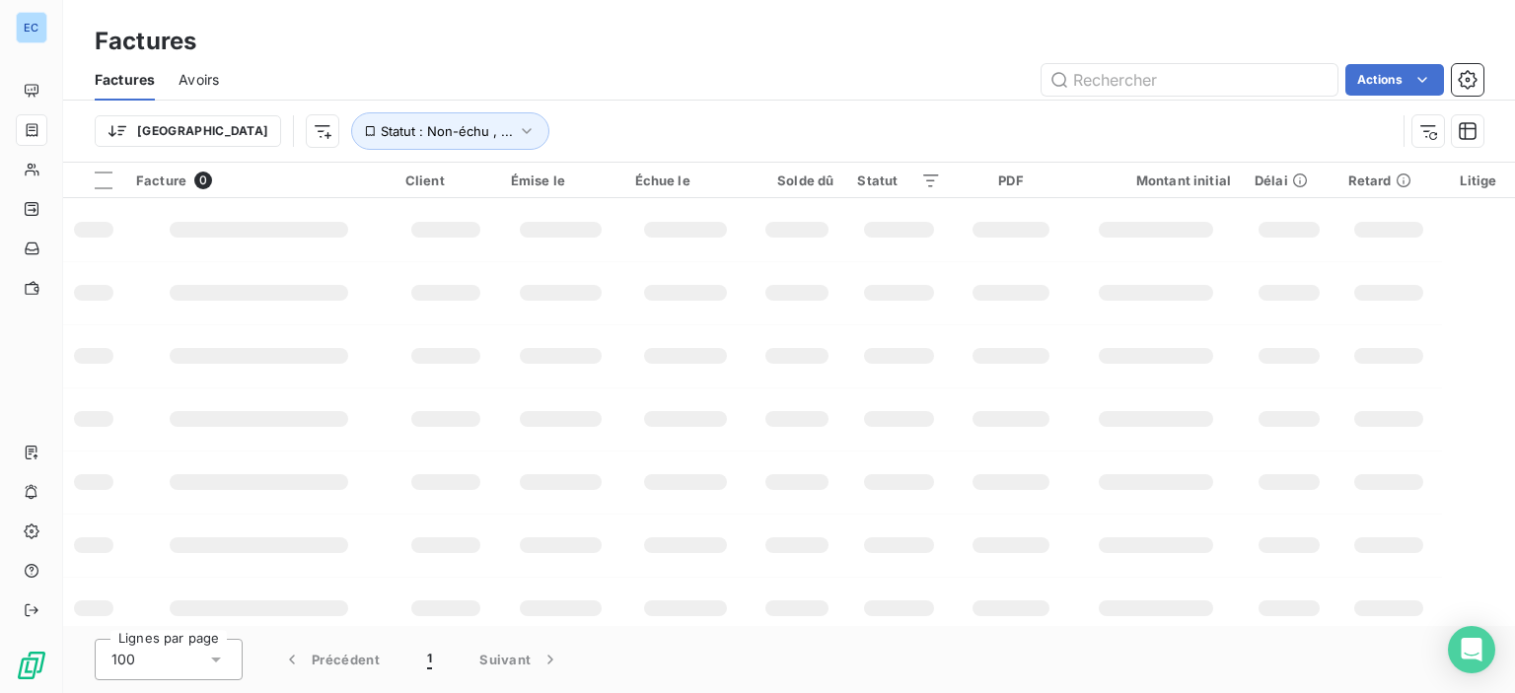
click at [24, 165] on icon at bounding box center [32, 170] width 17 height 16
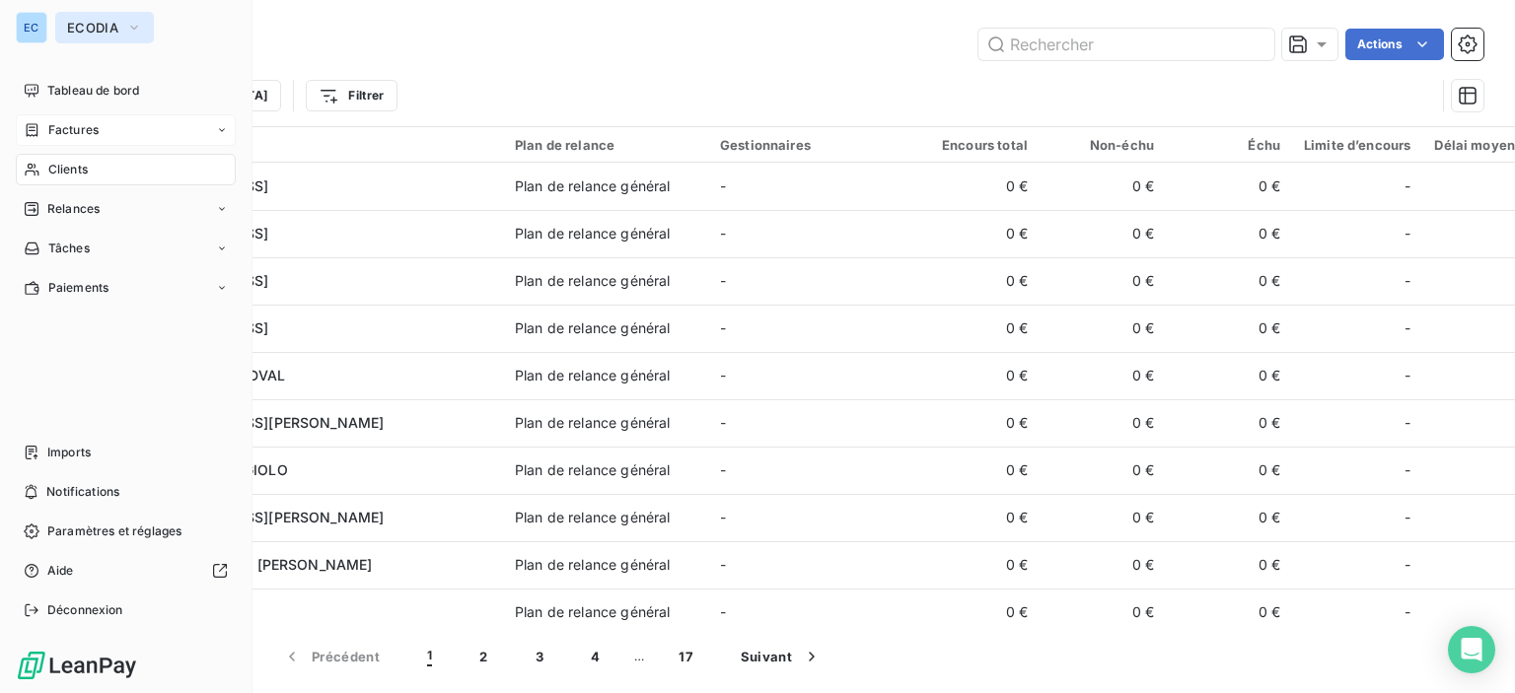
click at [89, 32] on span "ECODIA" at bounding box center [92, 28] width 51 height 16
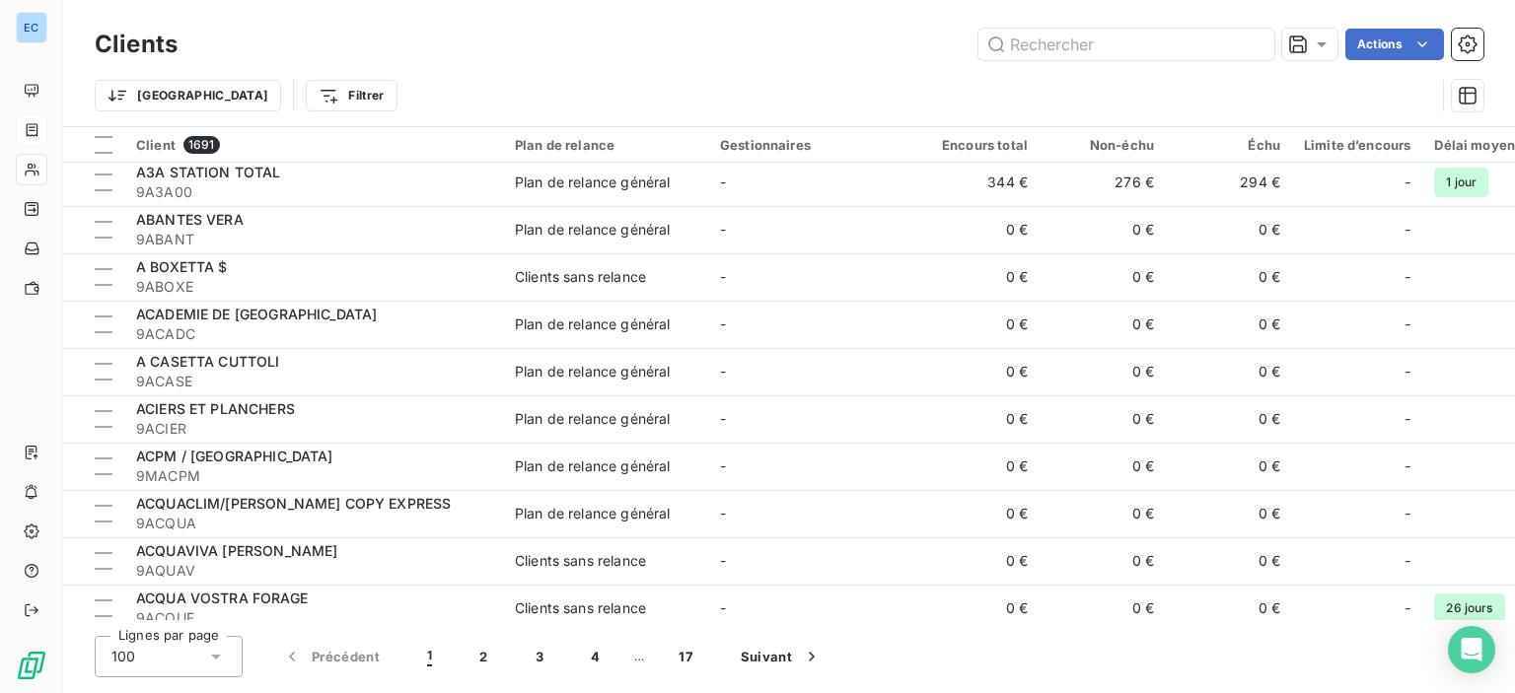
scroll to position [1578, 0]
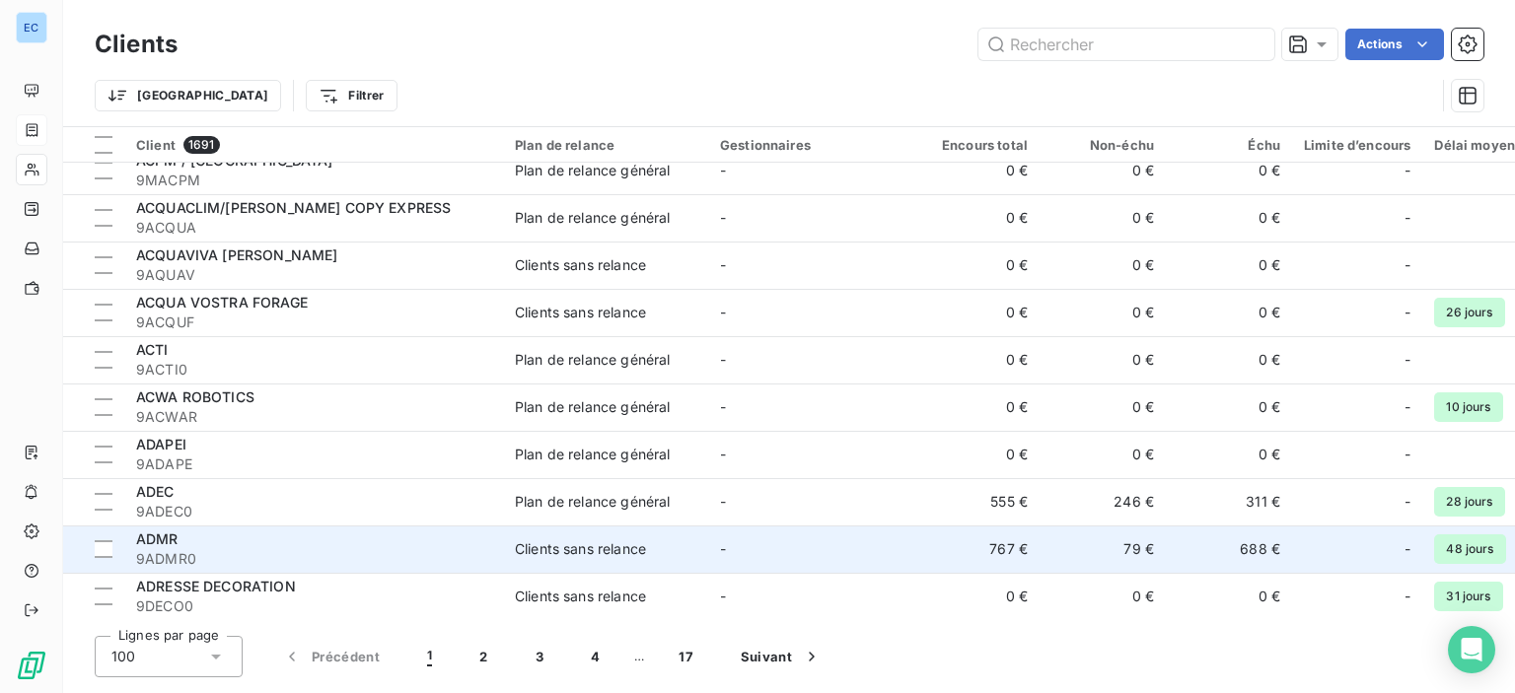
click at [573, 550] on div "Clients sans relance" at bounding box center [580, 549] width 131 height 20
